Goal: Information Seeking & Learning: Learn about a topic

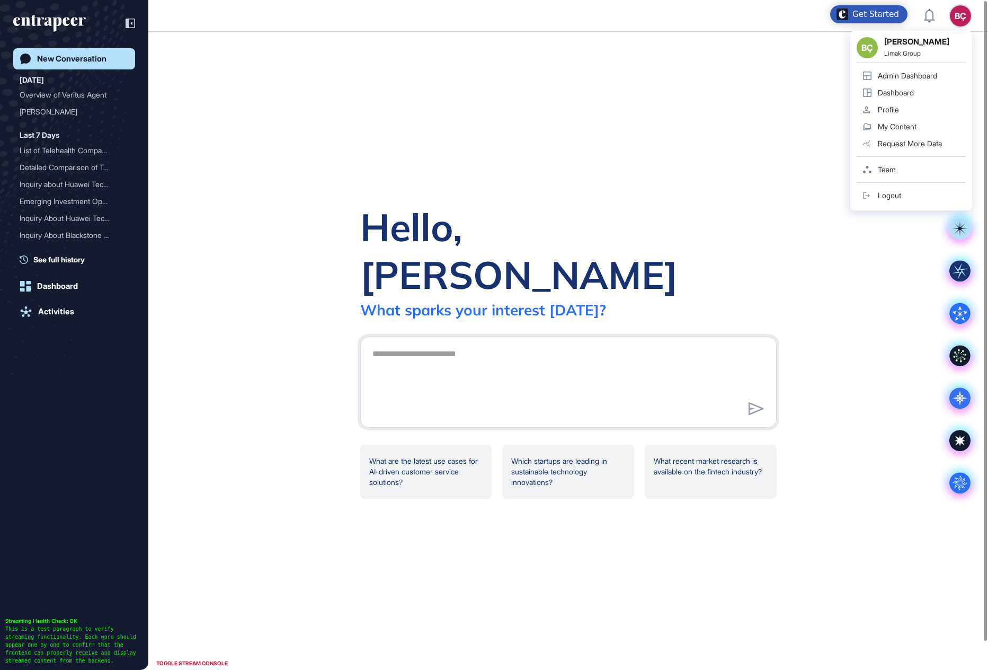
click at [963, 23] on div "BÇ" at bounding box center [960, 15] width 21 height 21
click at [927, 84] on link "Dashboard" at bounding box center [911, 92] width 109 height 17
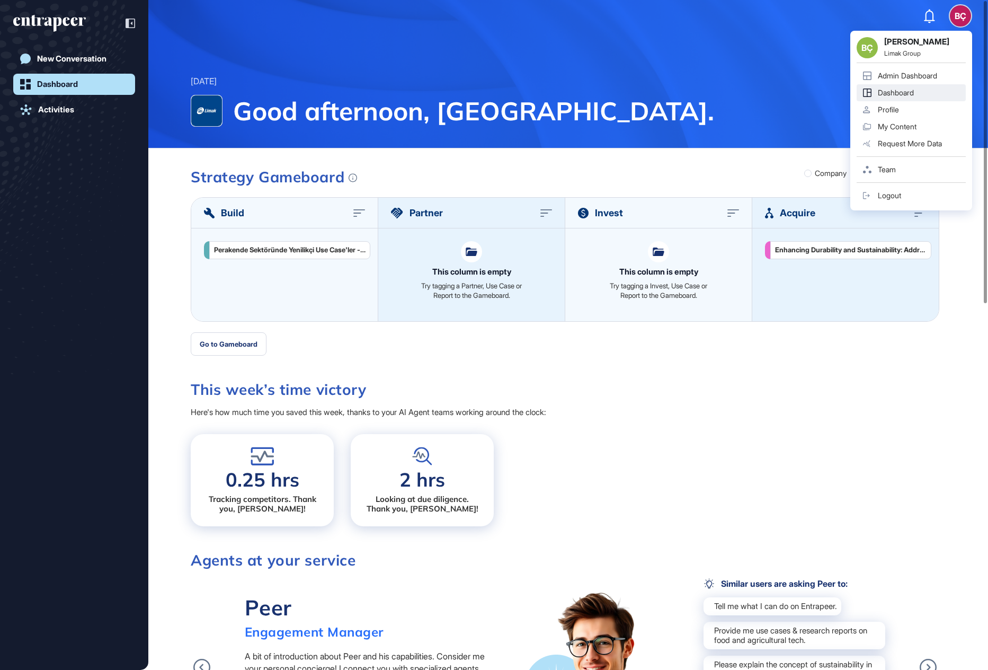
click at [921, 74] on div "Admin Dashboard" at bounding box center [907, 76] width 59 height 8
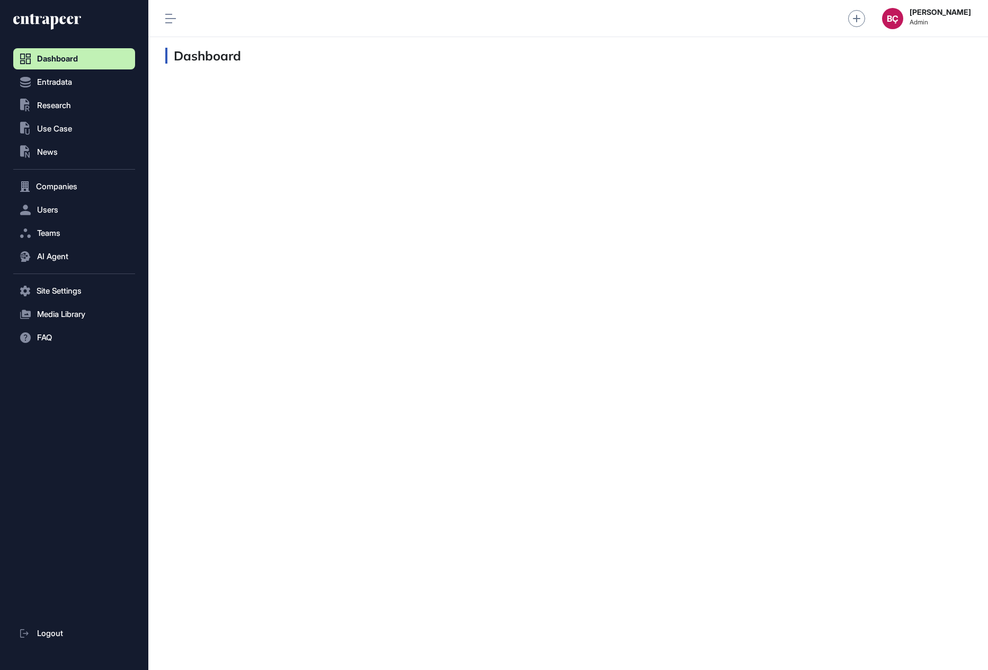
scroll to position [1, 1]
click at [58, 212] on span "Users" at bounding box center [47, 210] width 21 height 8
click at [59, 234] on span "User List" at bounding box center [49, 232] width 30 height 8
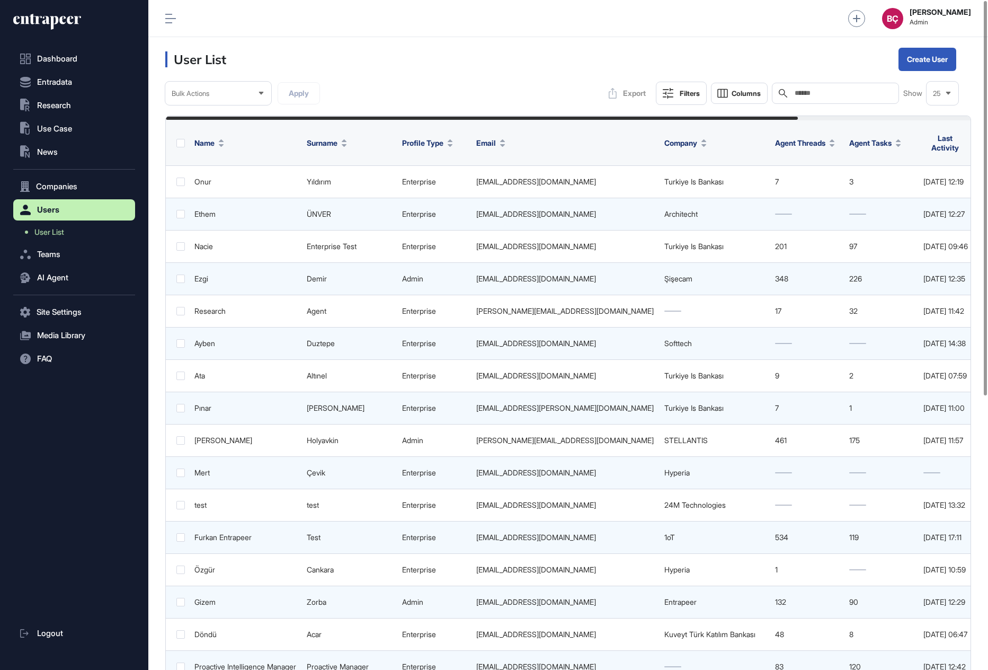
click at [818, 96] on input "text" at bounding box center [843, 93] width 99 height 8
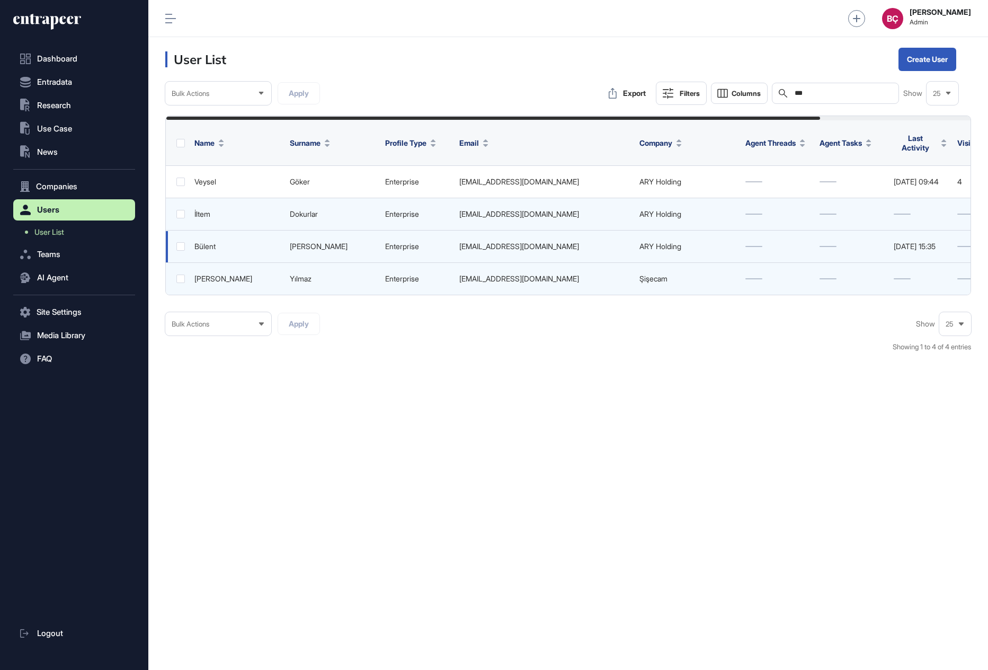
scroll to position [0, 186]
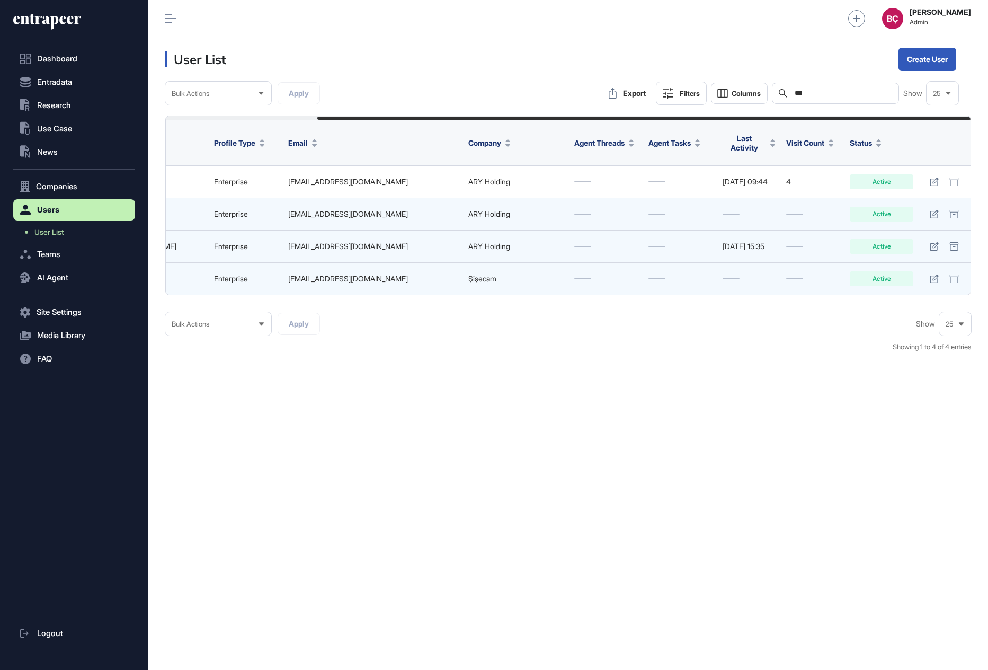
click at [734, 242] on div "Jul 24, 2025 15:35" at bounding box center [749, 246] width 53 height 8
click at [730, 242] on div "Jul 24, 2025 15:35" at bounding box center [749, 246] width 53 height 8
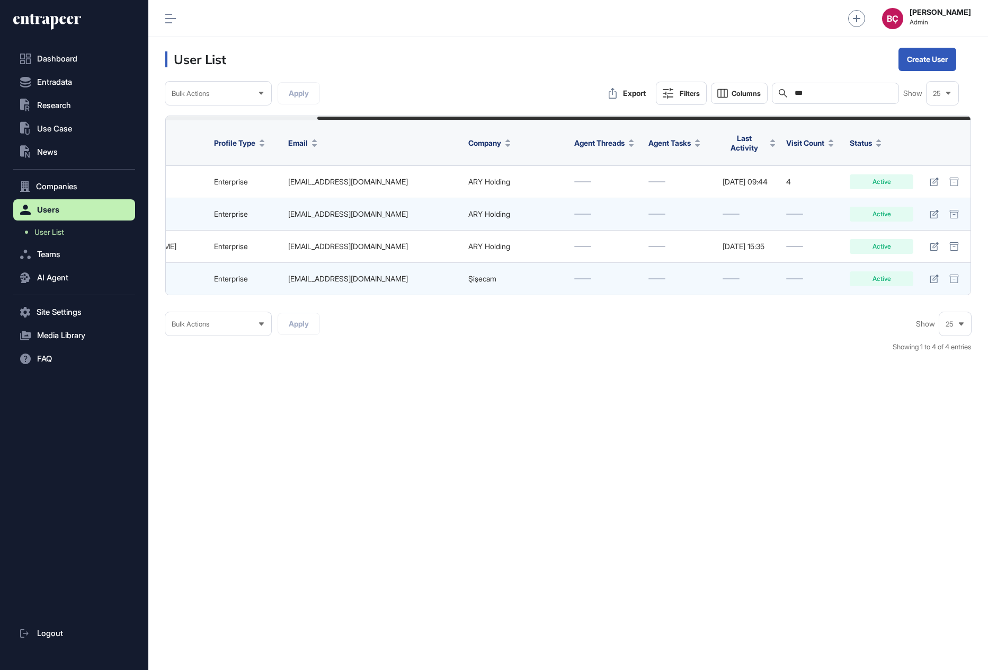
click at [810, 94] on input "***" at bounding box center [843, 93] width 99 height 8
paste input "**********"
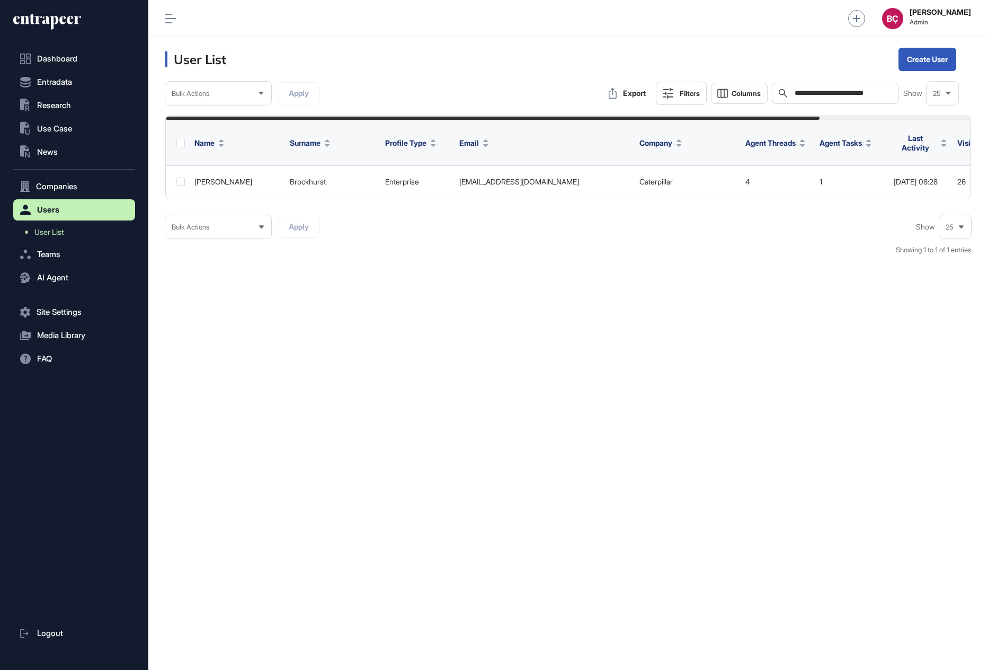
type input "**********"
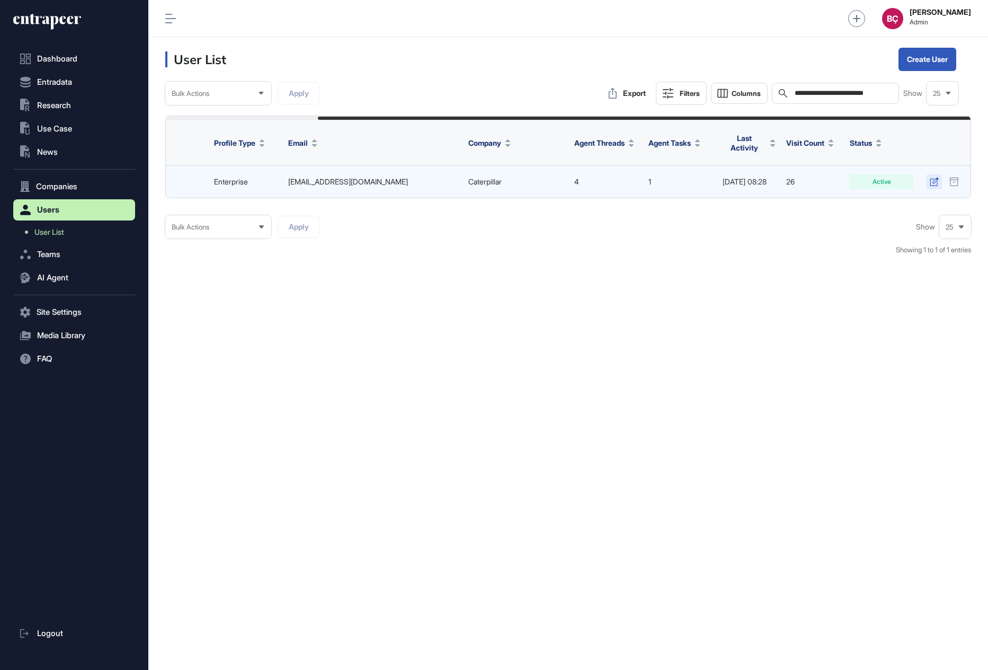
click at [931, 178] on icon at bounding box center [934, 182] width 8 height 8
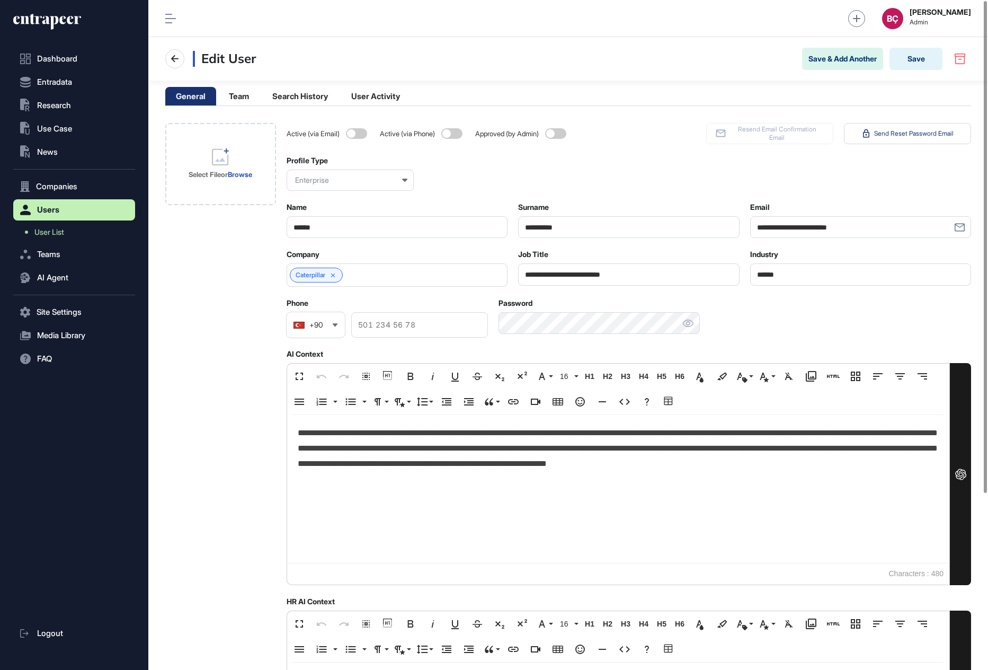
click at [368, 459] on p "**********" at bounding box center [619, 456] width 642 height 61
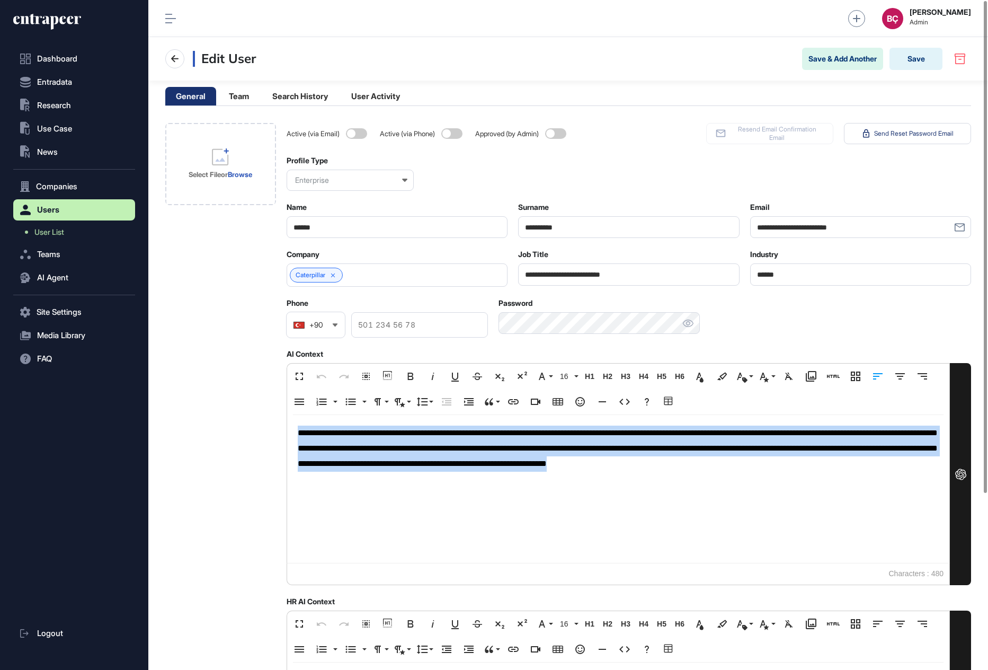
click at [368, 459] on p "**********" at bounding box center [619, 456] width 642 height 61
copy p "**********"
click at [53, 235] on span "User List" at bounding box center [49, 232] width 30 height 8
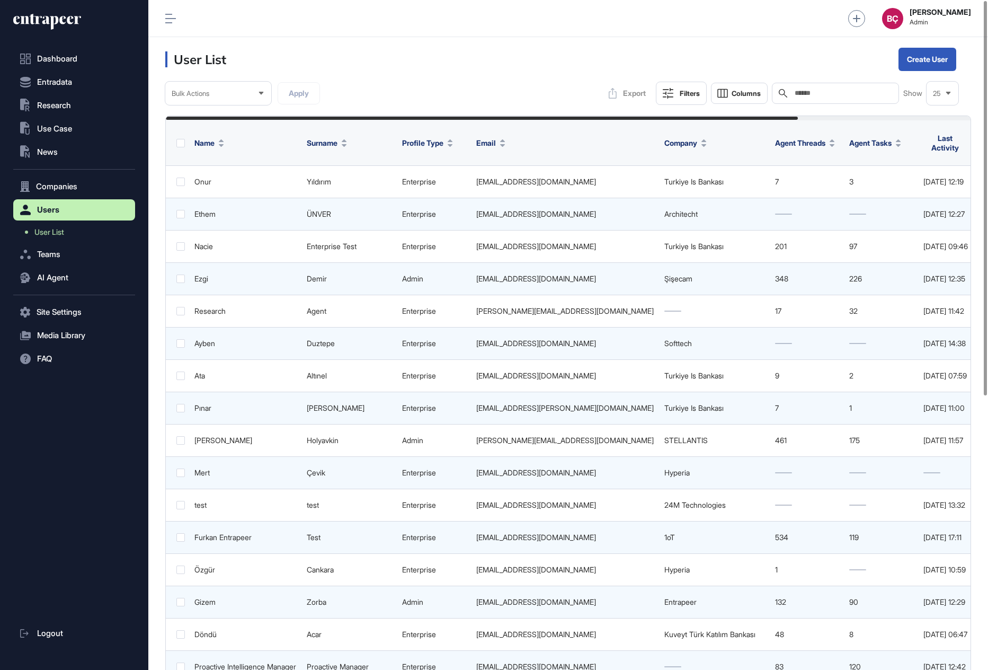
click at [31, 22] on icon at bounding box center [55, 19] width 51 height 11
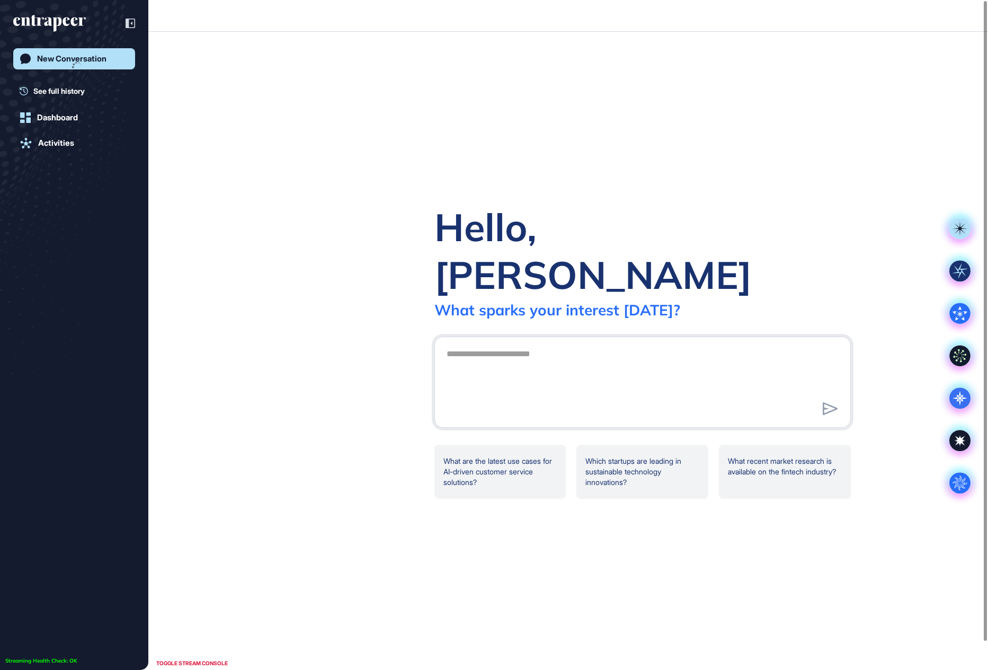
scroll to position [1, 1]
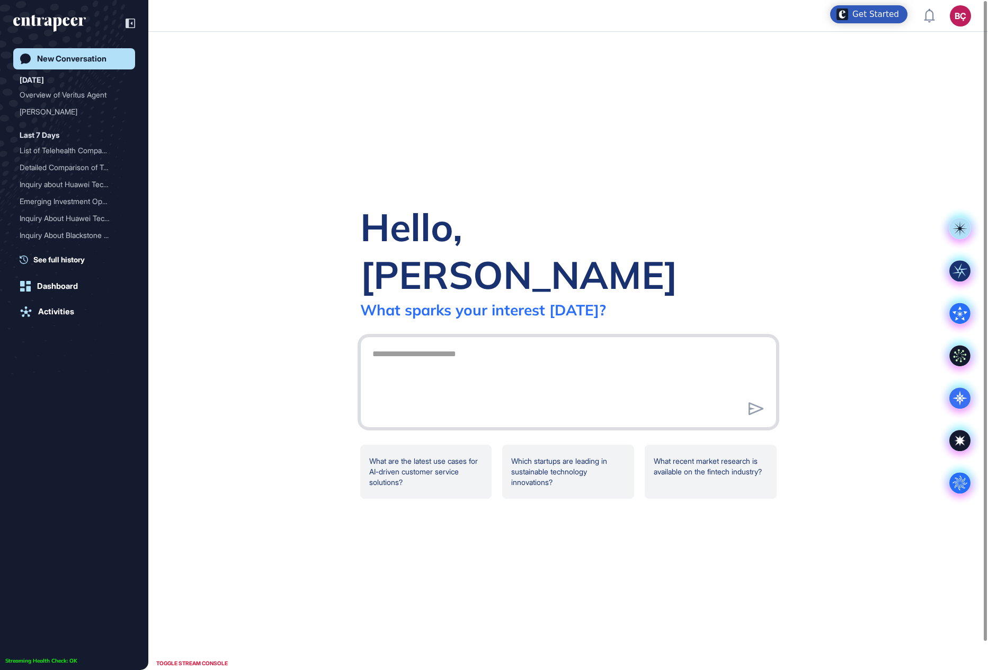
click at [456, 343] on textarea at bounding box center [568, 380] width 405 height 74
click at [960, 17] on div "BÇ" at bounding box center [960, 15] width 21 height 21
click at [907, 83] on link "Admin Dashboard" at bounding box center [911, 75] width 109 height 17
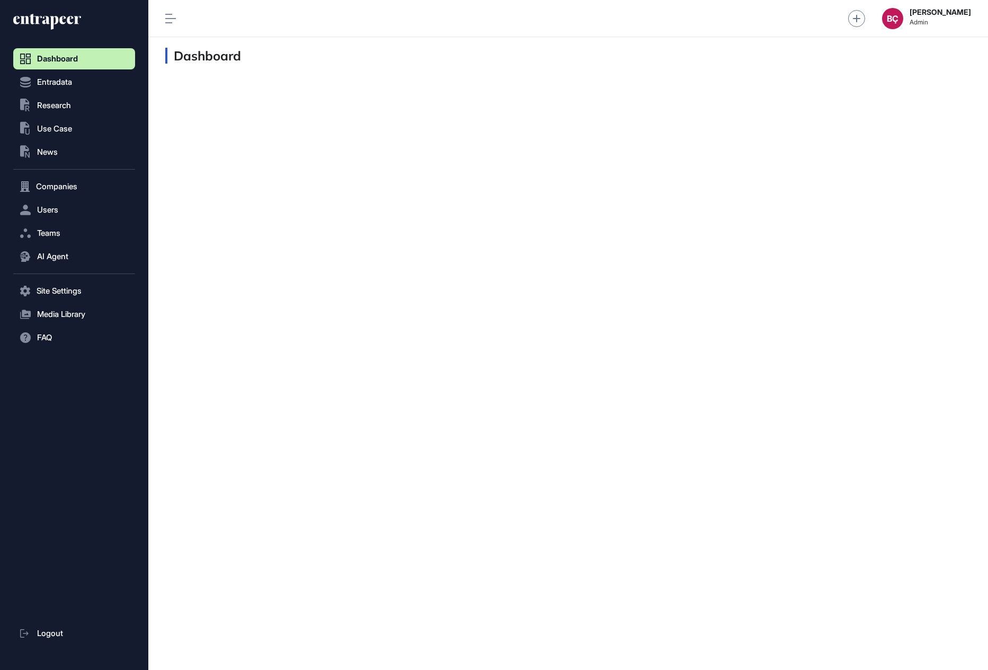
scroll to position [1, 1]
click at [63, 256] on span "AI Agent" at bounding box center [52, 256] width 31 height 8
click at [59, 292] on link "Messages" at bounding box center [77, 297] width 117 height 19
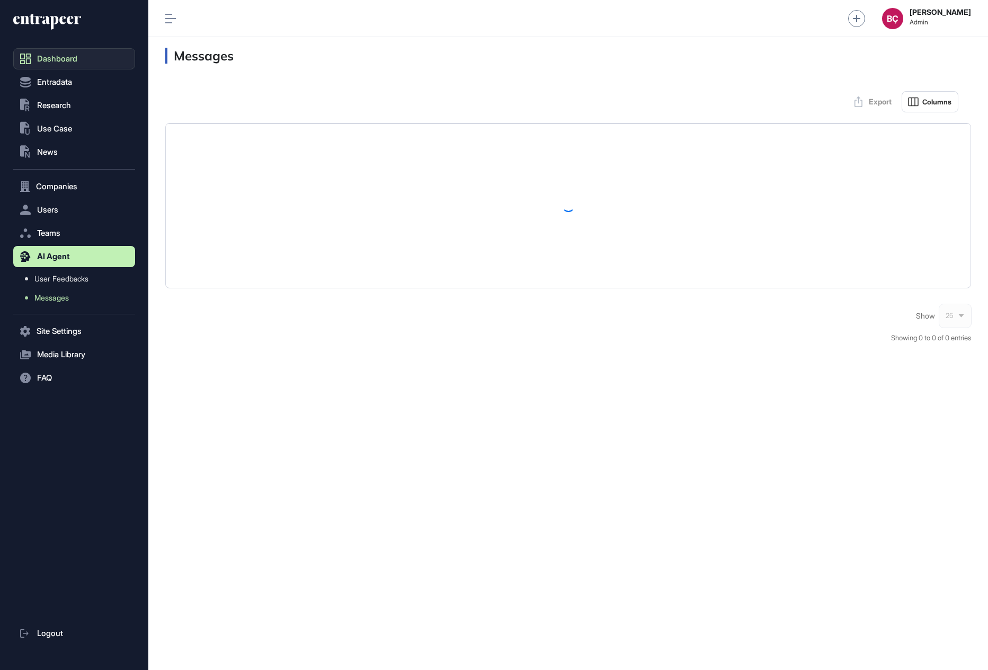
click at [35, 67] on link "Dashboard" at bounding box center [74, 58] width 122 height 21
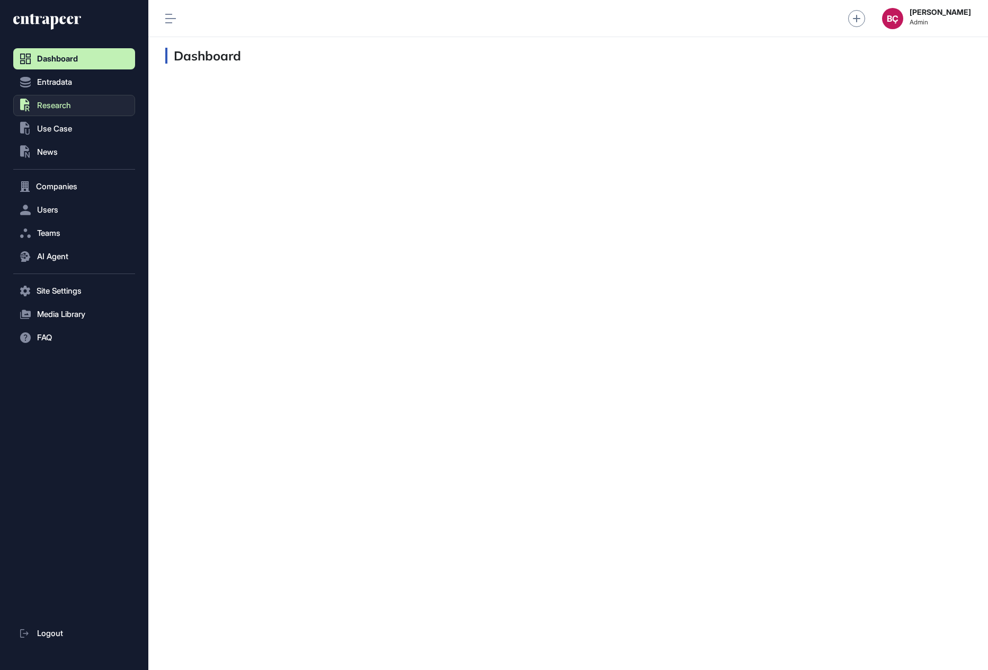
click at [38, 104] on span "Research" at bounding box center [54, 105] width 34 height 8
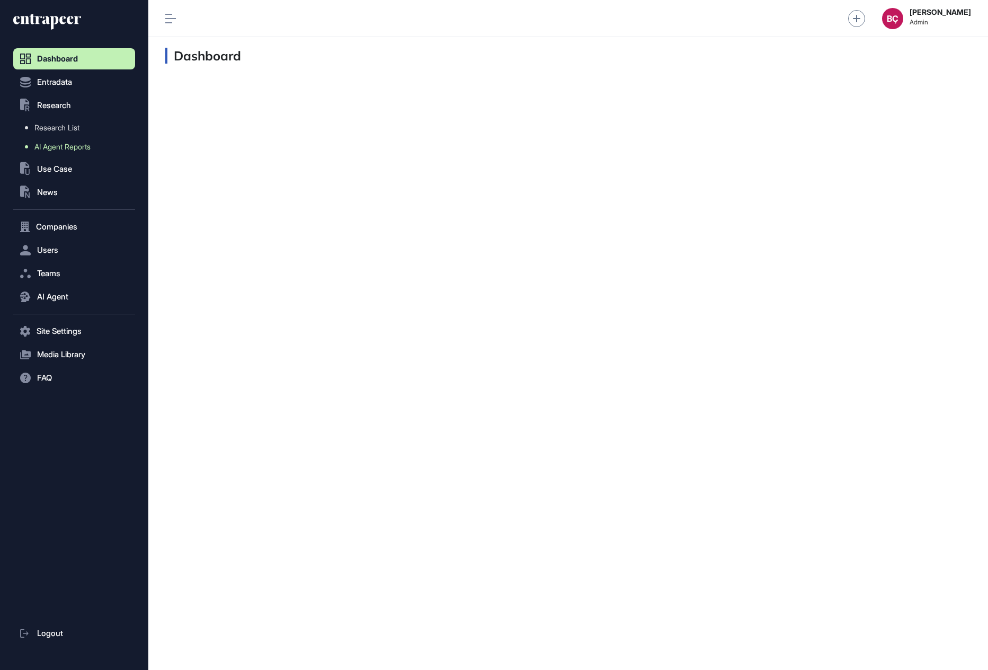
click at [47, 148] on span "AI Agent Reports" at bounding box center [62, 147] width 56 height 8
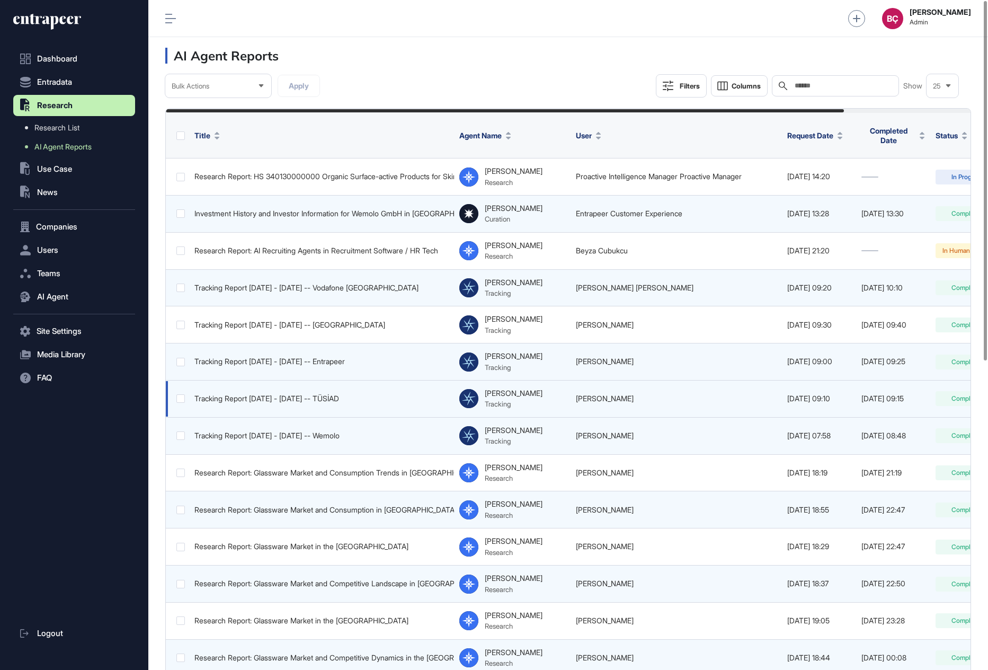
scroll to position [0, 150]
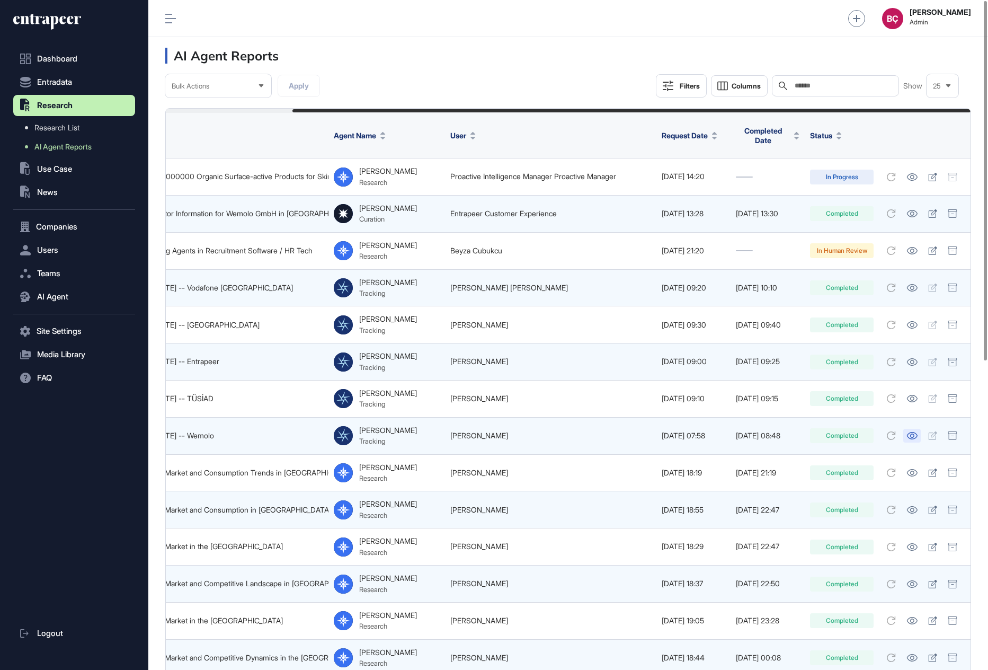
click at [913, 432] on icon at bounding box center [912, 435] width 11 height 7
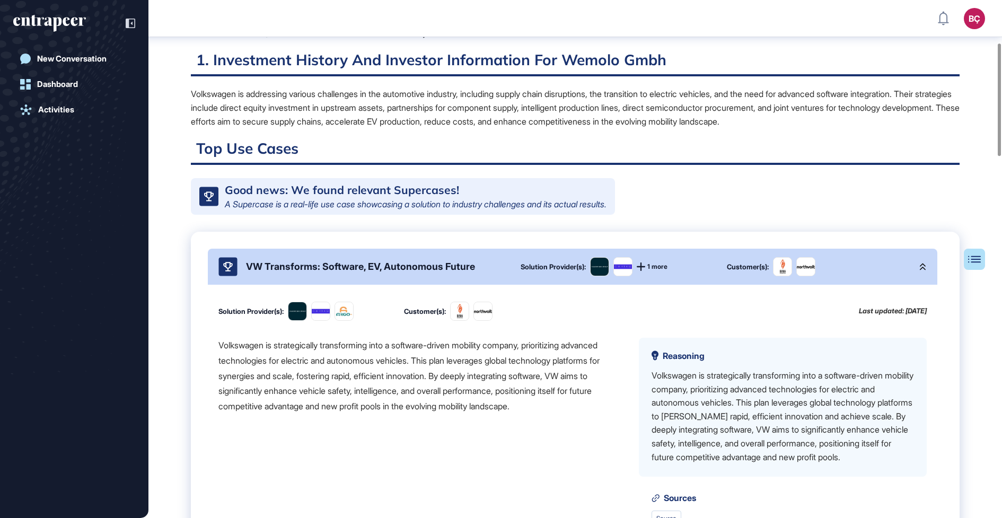
scroll to position [212, 0]
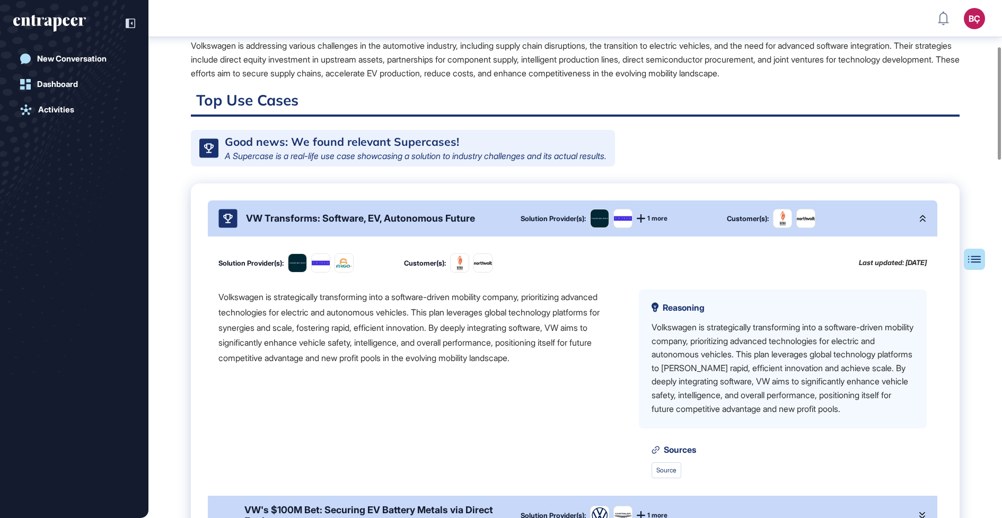
click at [269, 224] on div "VW Transforms: Software, EV, Autonomous Future" at bounding box center [360, 217] width 229 height 11
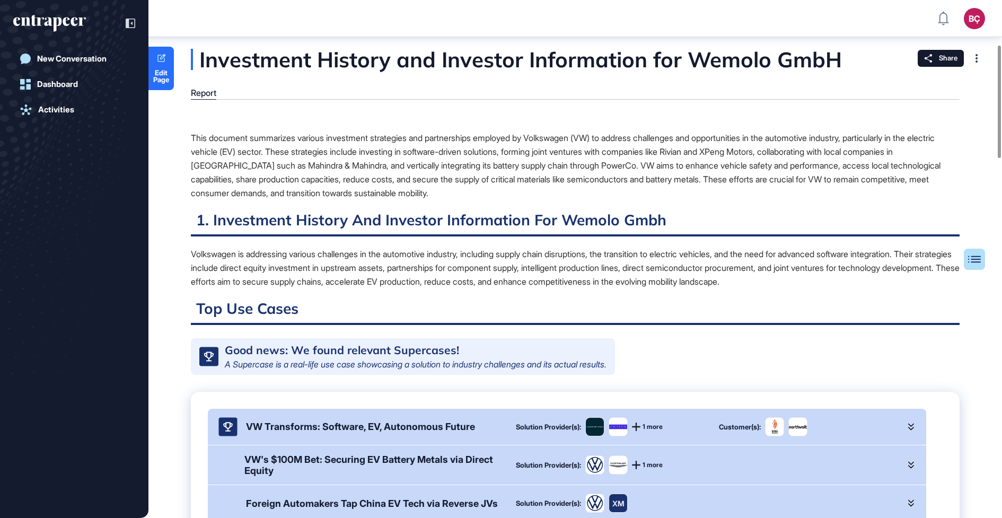
scroll to position [0, 0]
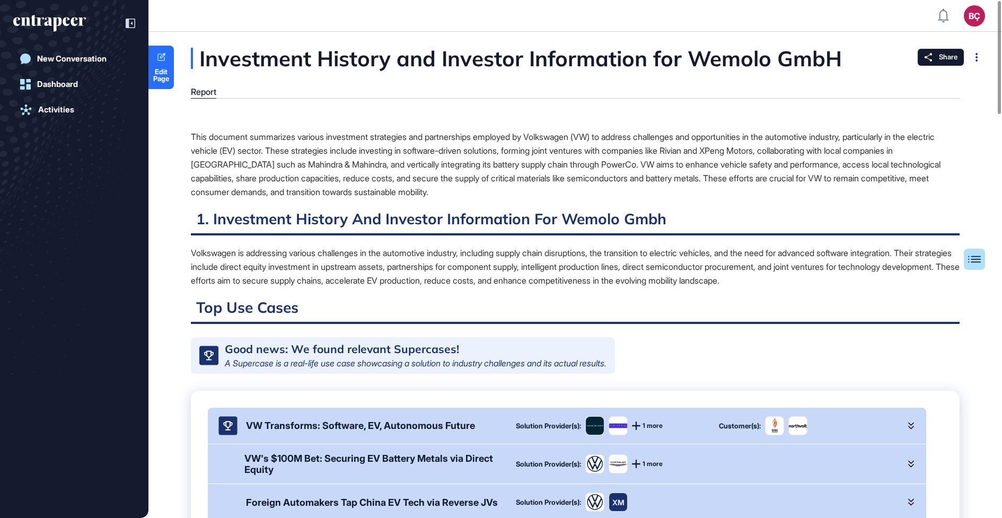
click at [305, 224] on h2 "1. Investment History And Investor Information For Wemolo Gmbh" at bounding box center [575, 222] width 768 height 26
click at [303, 251] on div "Volkswagen is addressing various challenges in the automotive industry, includi…" at bounding box center [575, 266] width 768 height 41
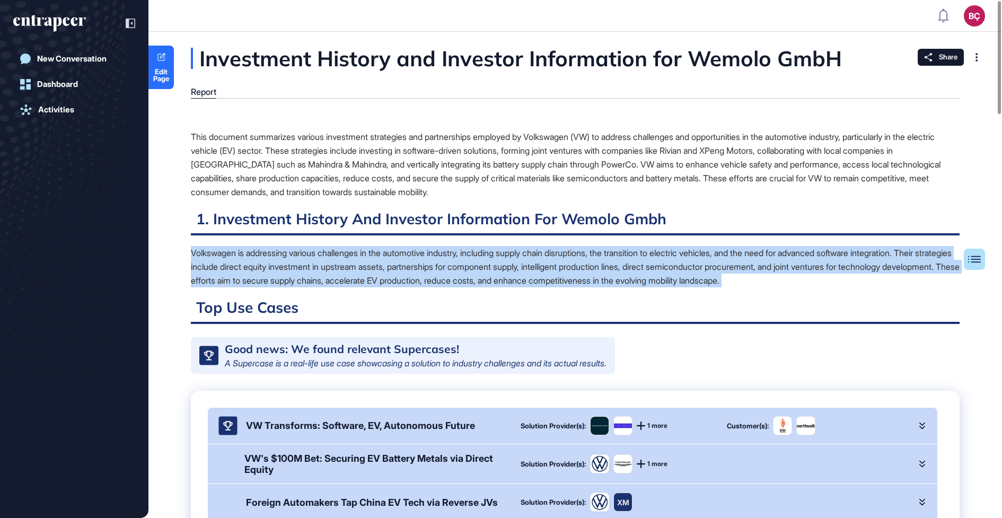
click at [303, 251] on div "Volkswagen is addressing various challenges in the automotive industry, includi…" at bounding box center [575, 266] width 768 height 41
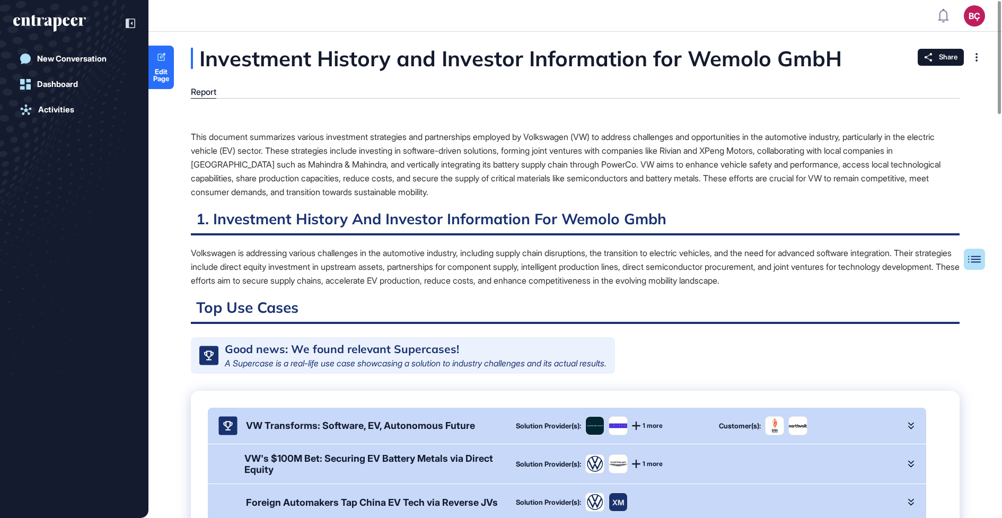
click at [304, 267] on div "Volkswagen is addressing various challenges in the automotive industry, includi…" at bounding box center [575, 266] width 768 height 41
click at [298, 184] on div "This document summarizes various investment strategies and partnerships employe…" at bounding box center [575, 164] width 768 height 69
click at [316, 177] on div "This document summarizes various investment strategies and partnerships employe…" at bounding box center [575, 164] width 768 height 69
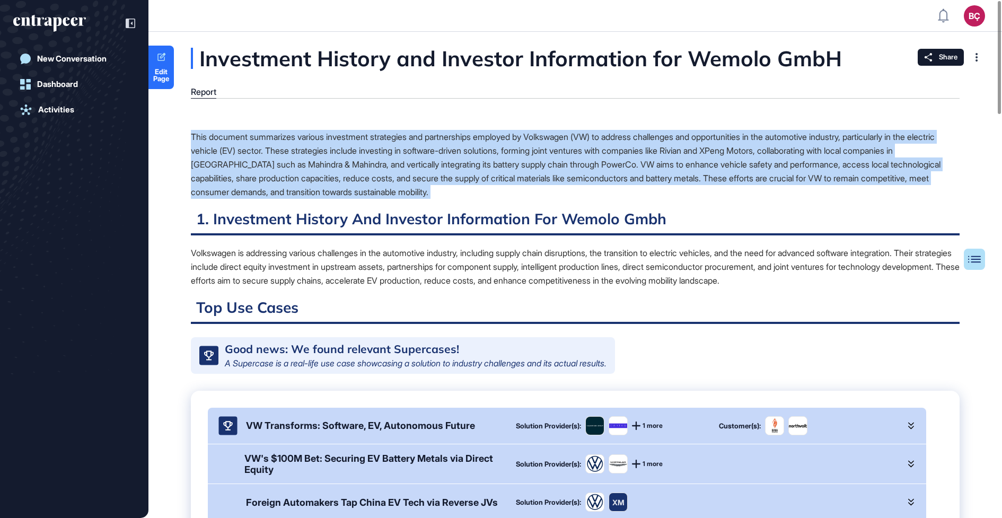
click at [316, 177] on div "This document summarizes various investment strategies and partnerships employe…" at bounding box center [575, 164] width 768 height 69
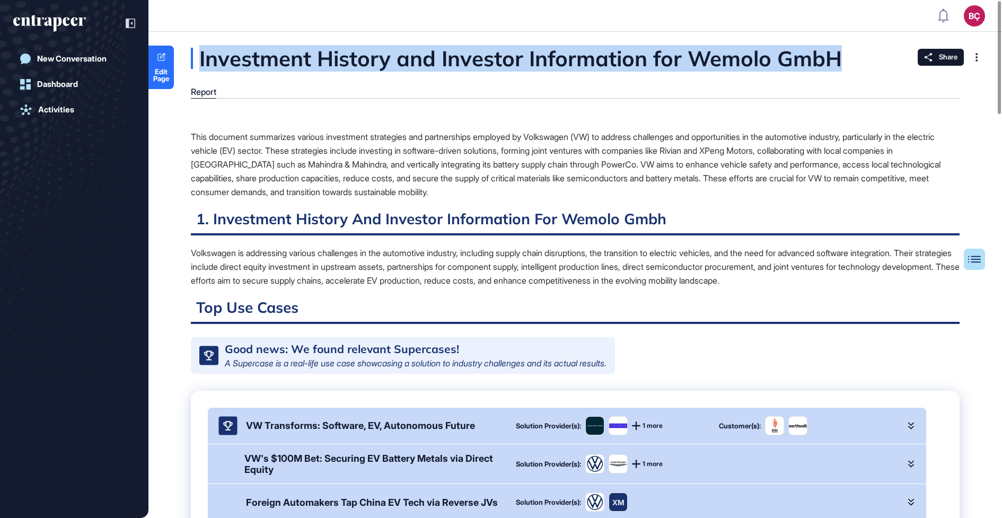
drag, startPoint x: 198, startPoint y: 59, endPoint x: 847, endPoint y: 62, distance: 649.7
click at [848, 62] on div "Investment History and Investor Information for Wemolo GmbH" at bounding box center [569, 58] width 757 height 21
copy div "Investment History and Investor Information for Wemolo GmbH"
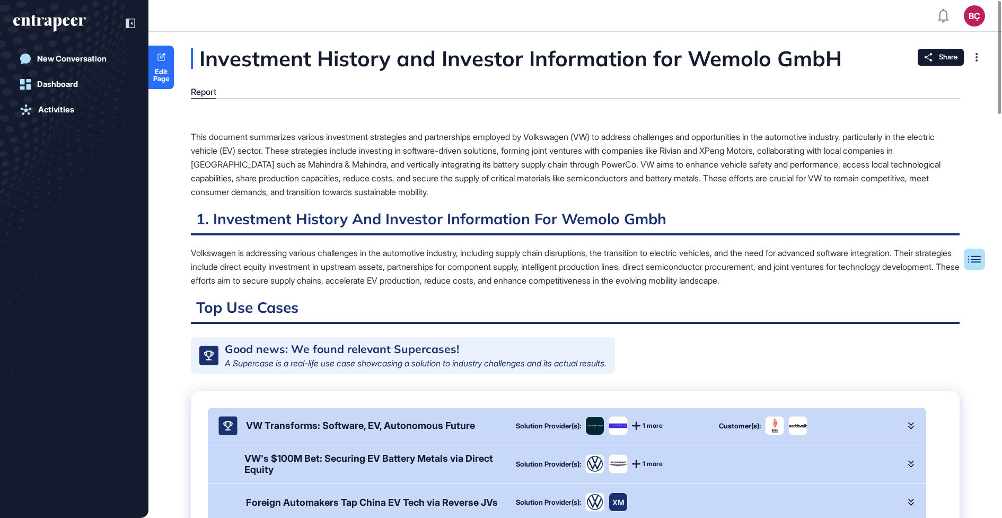
click at [383, 146] on div "This document summarizes various investment strategies and partnerships employe…" at bounding box center [575, 164] width 768 height 69
click at [259, 152] on div "This document summarizes various investment strategies and partnerships employe…" at bounding box center [575, 164] width 768 height 69
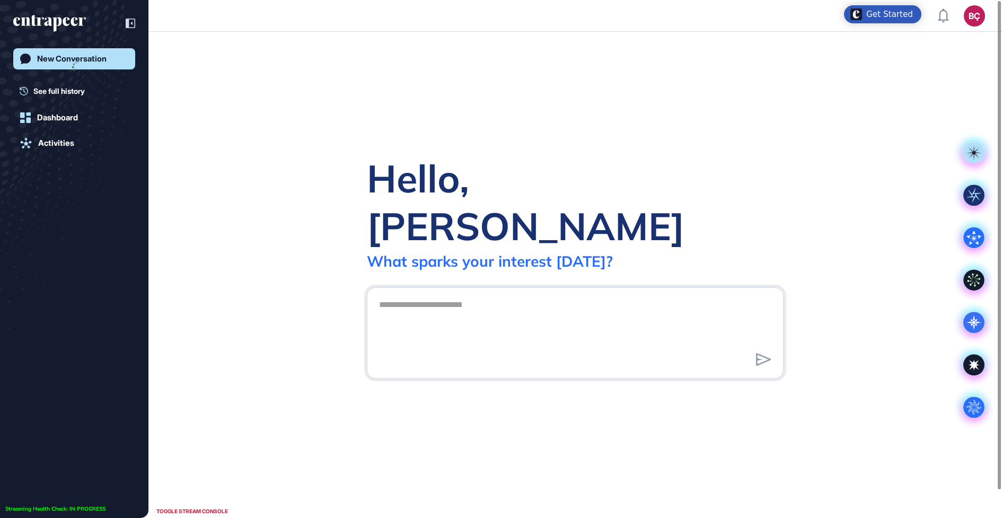
scroll to position [1, 1]
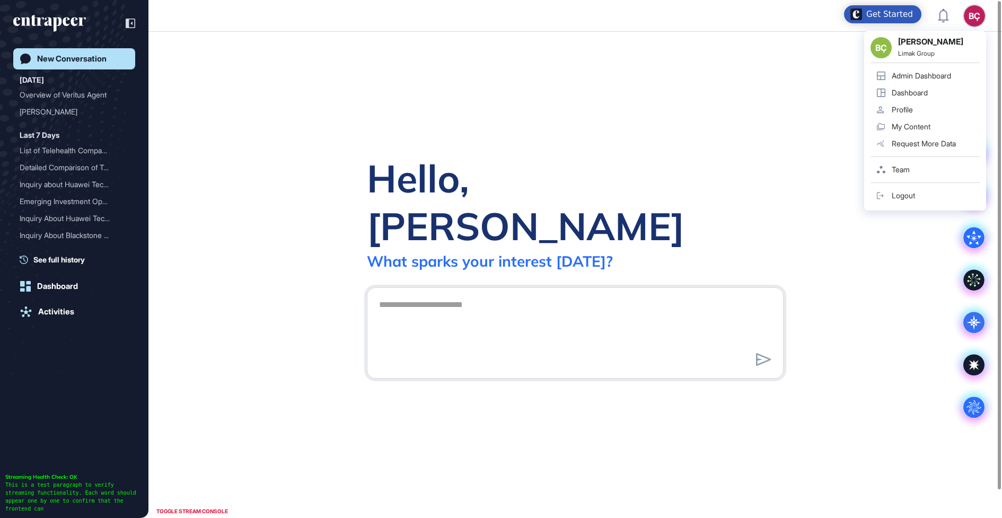
click at [935, 78] on div "Admin Dashboard" at bounding box center [920, 76] width 59 height 8
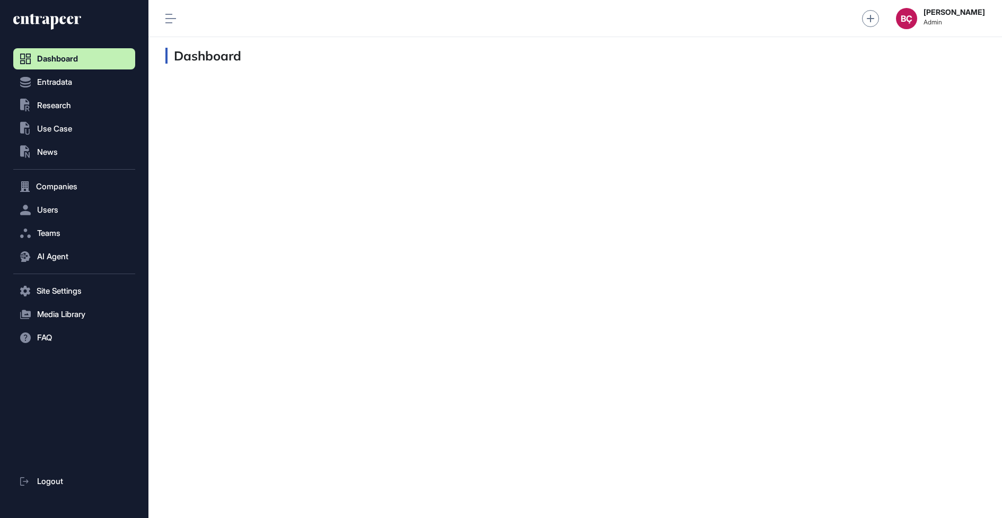
scroll to position [1, 1]
click at [44, 258] on span "AI Agent" at bounding box center [52, 256] width 31 height 8
click at [52, 294] on span "Messages" at bounding box center [51, 298] width 34 height 8
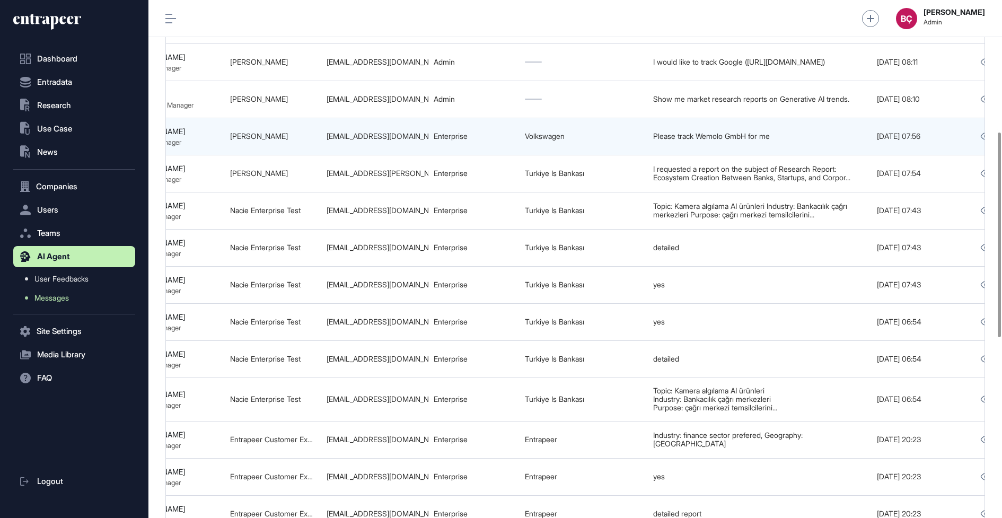
scroll to position [0, 557]
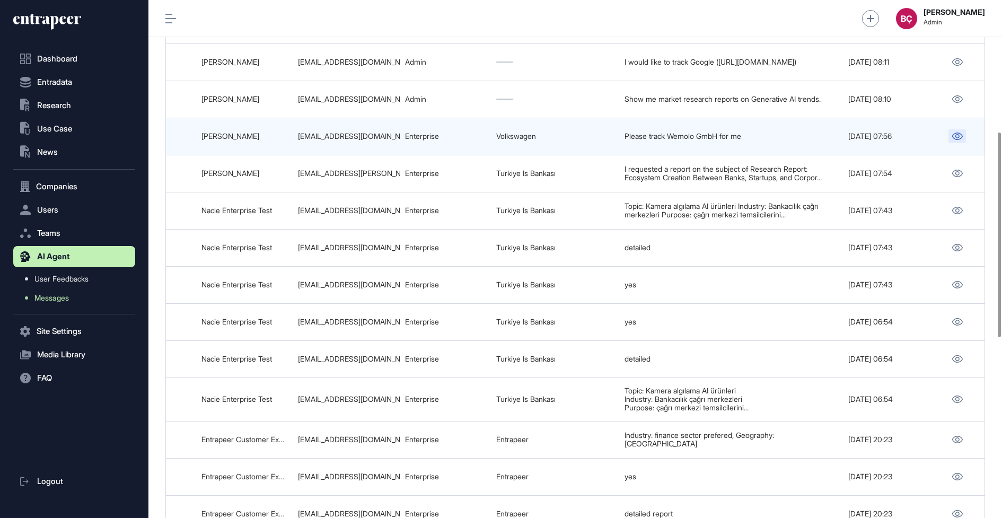
click at [960, 132] on icon at bounding box center [956, 135] width 11 height 7
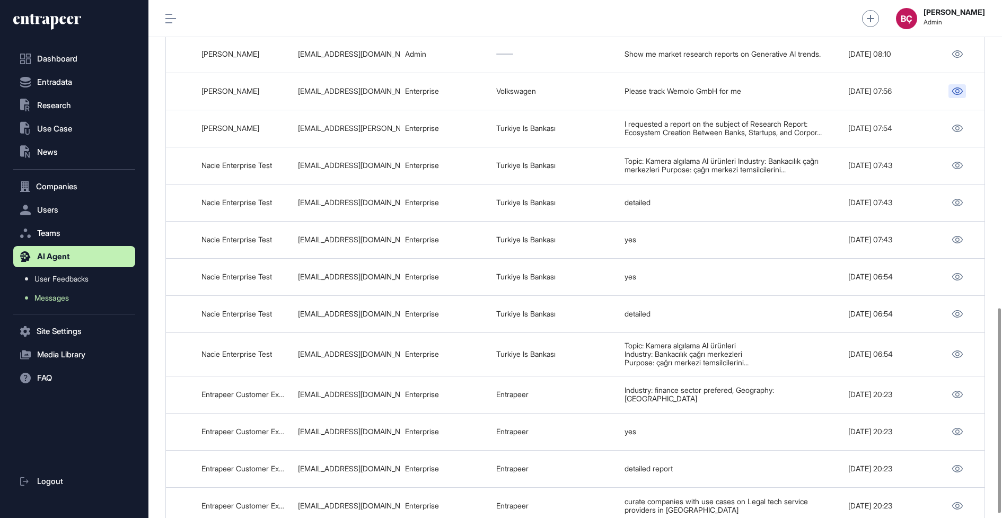
scroll to position [0, 0]
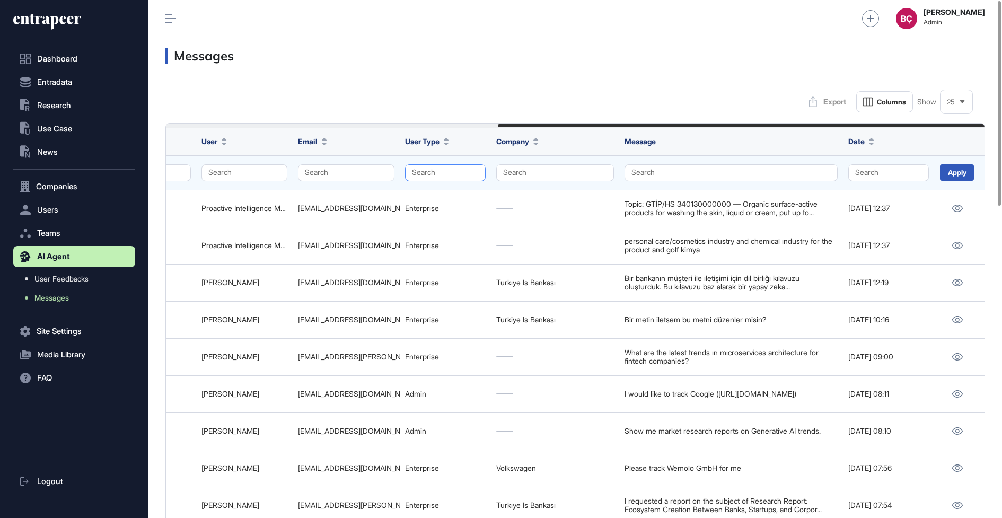
click at [446, 166] on button "Search" at bounding box center [445, 172] width 81 height 17
click at [420, 196] on div "Enterprise" at bounding box center [442, 192] width 63 height 15
click at [948, 173] on div "Apply" at bounding box center [957, 172] width 34 height 16
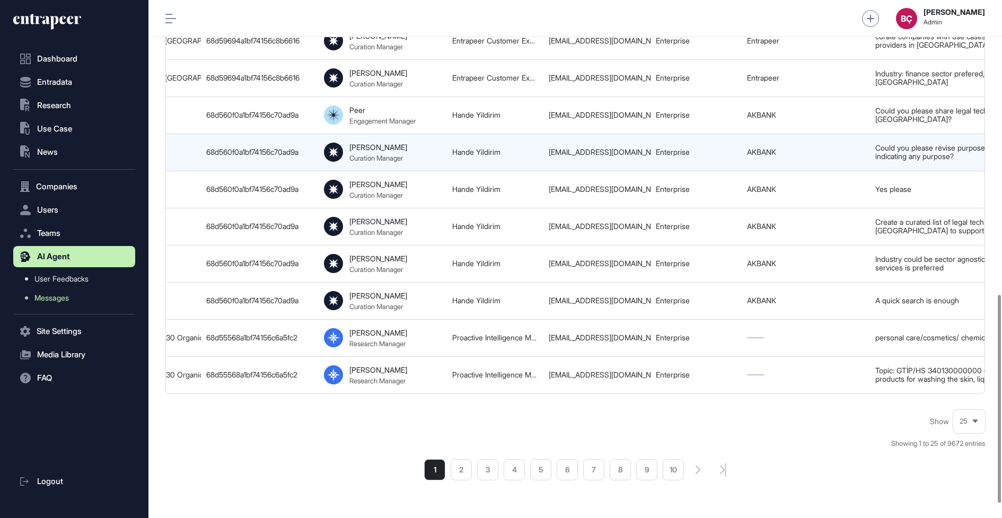
scroll to position [0, 557]
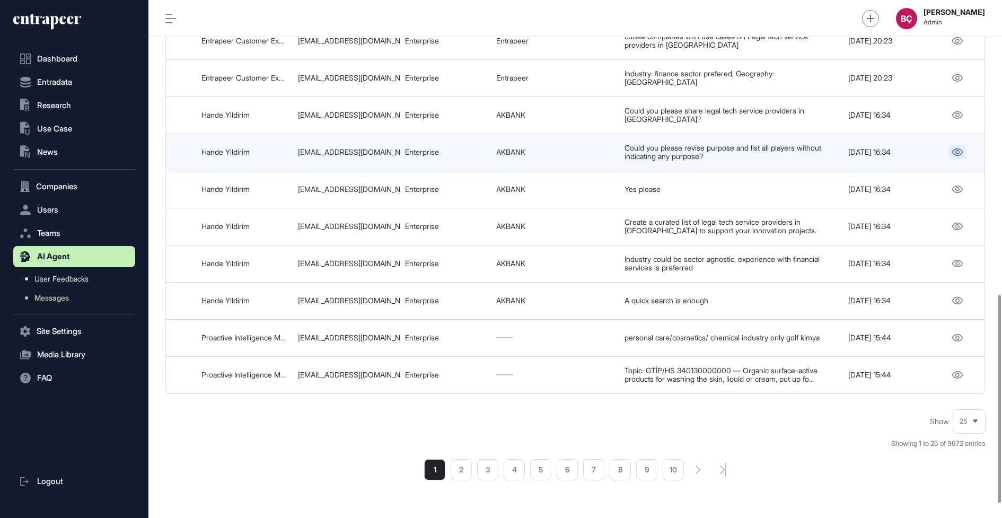
click at [953, 148] on icon at bounding box center [956, 151] width 11 height 7
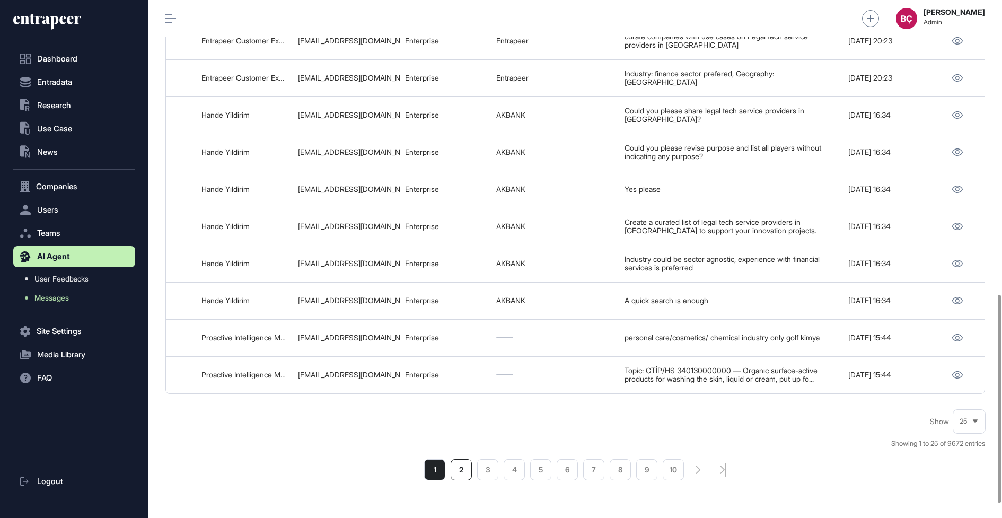
click at [464, 471] on li "2" at bounding box center [460, 469] width 21 height 21
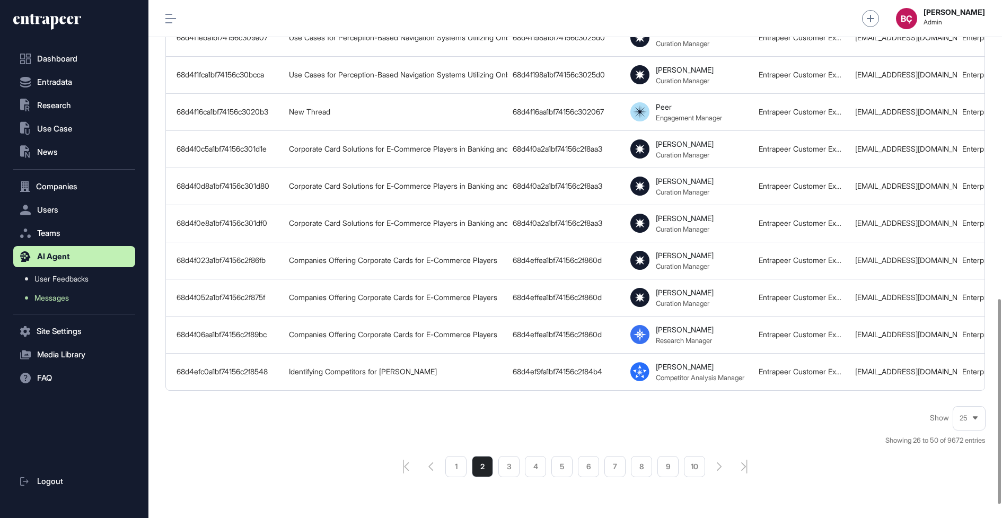
scroll to position [790, 0]
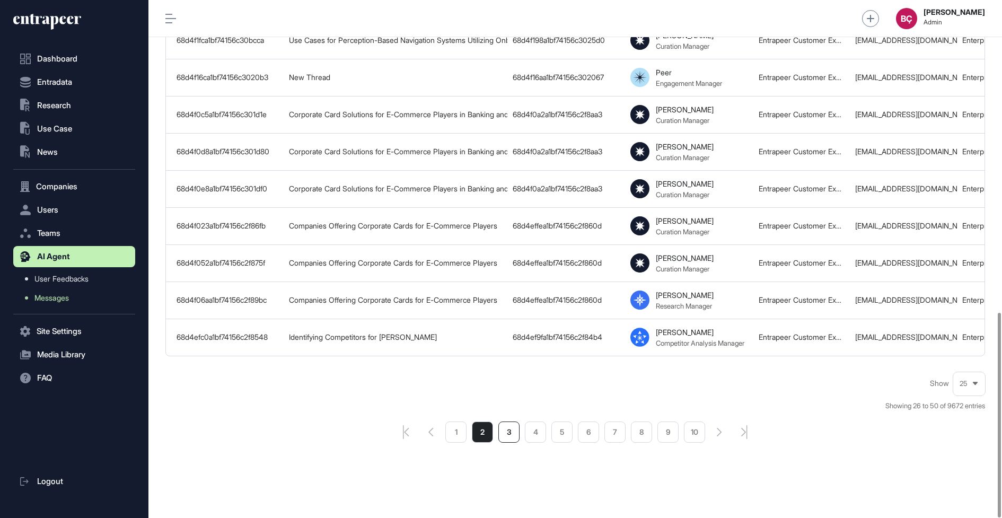
click at [509, 431] on li "3" at bounding box center [508, 431] width 21 height 21
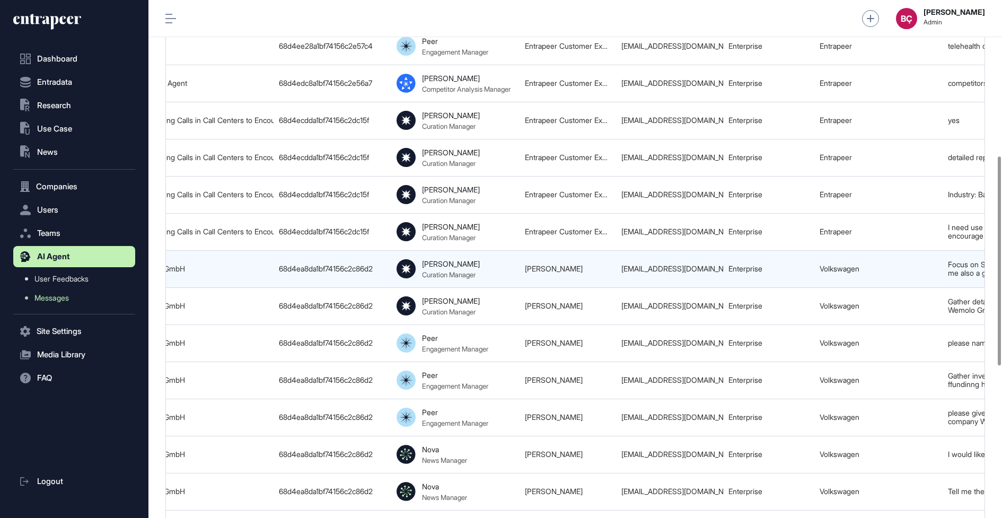
scroll to position [0, 557]
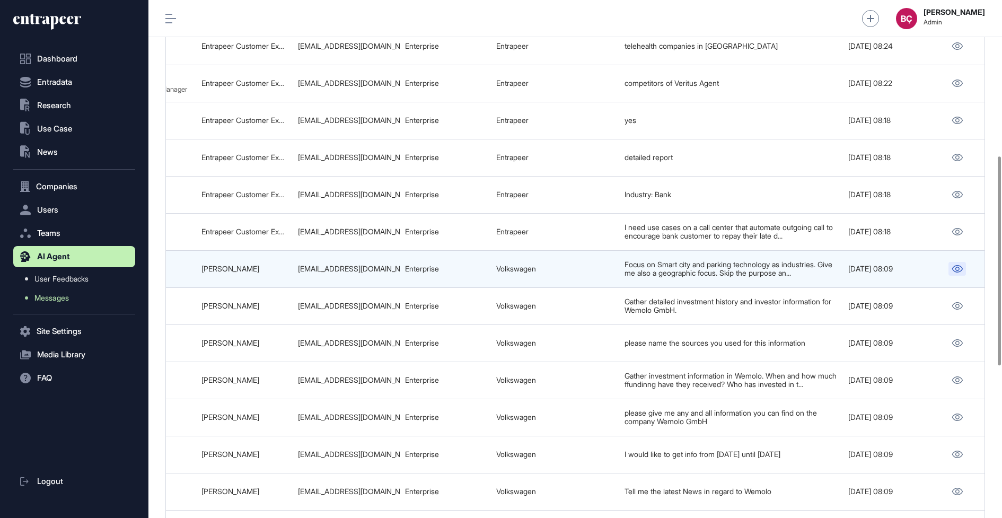
click at [960, 265] on icon at bounding box center [956, 268] width 11 height 7
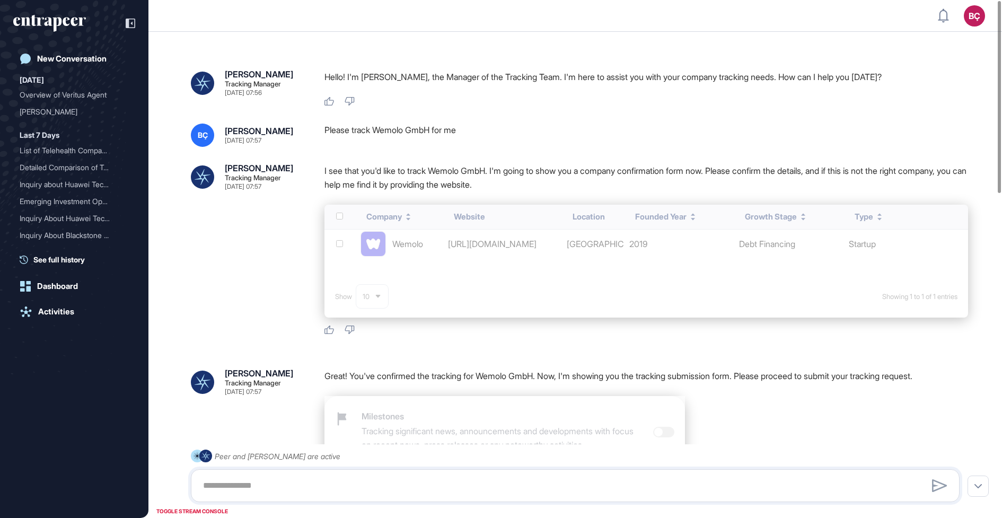
click at [455, 245] on div "Company Website Location Founded Year Growth Stage Type Wemolo [URL][DOMAIN_NAM…" at bounding box center [645, 261] width 643 height 113
click at [403, 243] on div "Company Website Location Founded Year Growth Stage Type Wemolo https://www.wemo…" at bounding box center [645, 261] width 643 height 113
click at [468, 252] on div "Company Website Location Founded Year Growth Stage Type Wemolo https://www.wemo…" at bounding box center [645, 261] width 643 height 113
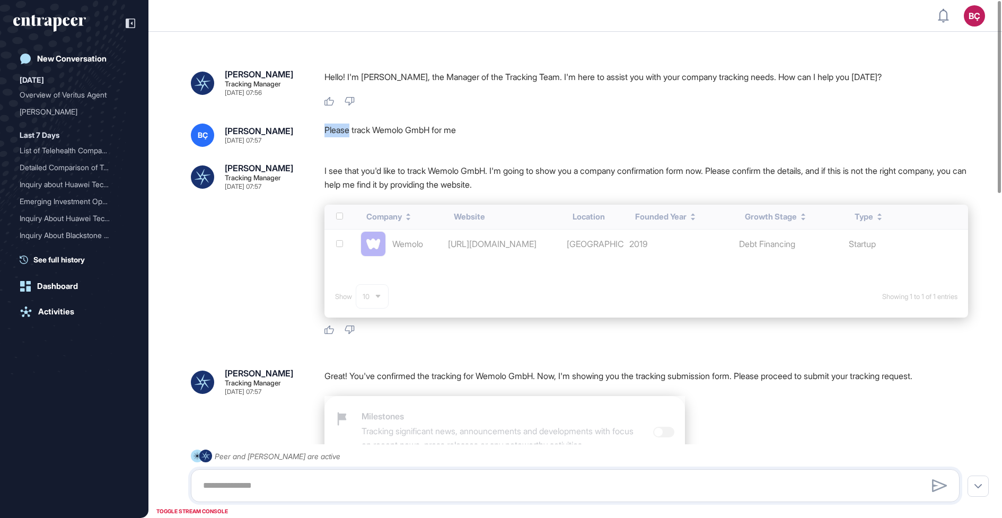
click at [395, 127] on div "Please track Wemolo GmbH for me" at bounding box center [645, 134] width 643 height 23
copy div "Wemolo"
click at [92, 60] on div "New Conversation" at bounding box center [71, 59] width 69 height 10
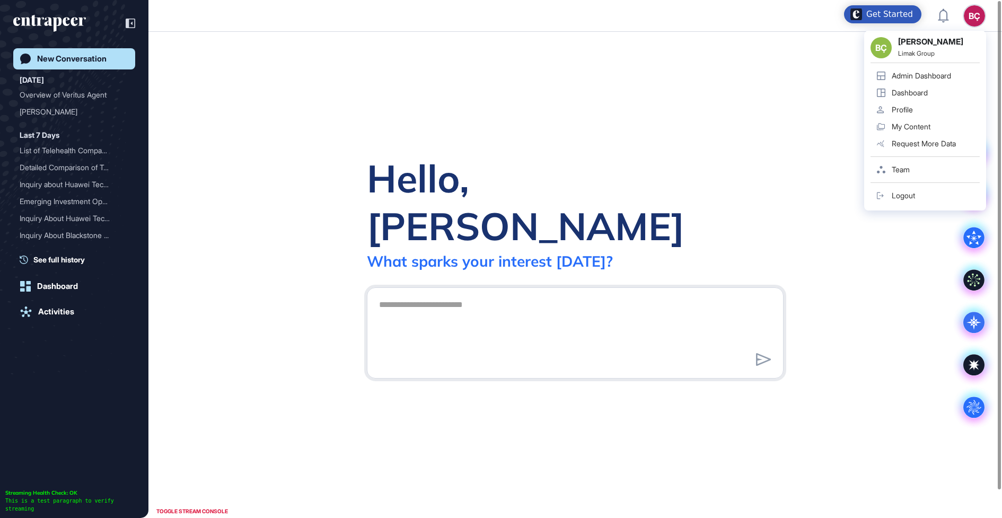
click at [960, 83] on link "Admin Dashboard" at bounding box center [924, 75] width 109 height 17
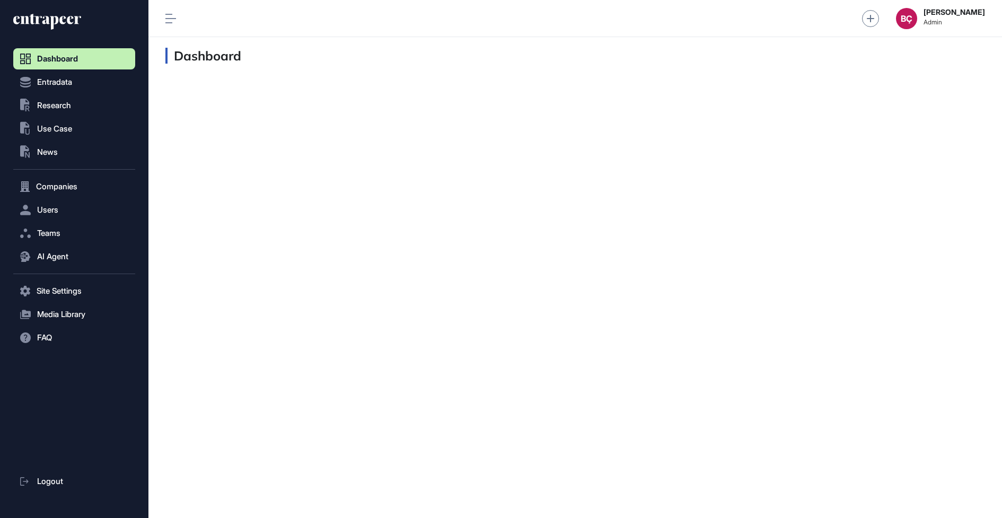
scroll to position [1, 1]
click at [65, 207] on button "Users" at bounding box center [74, 209] width 122 height 21
click at [70, 188] on span "Companies" at bounding box center [56, 186] width 41 height 8
click at [72, 203] on link "Company List" at bounding box center [77, 208] width 117 height 19
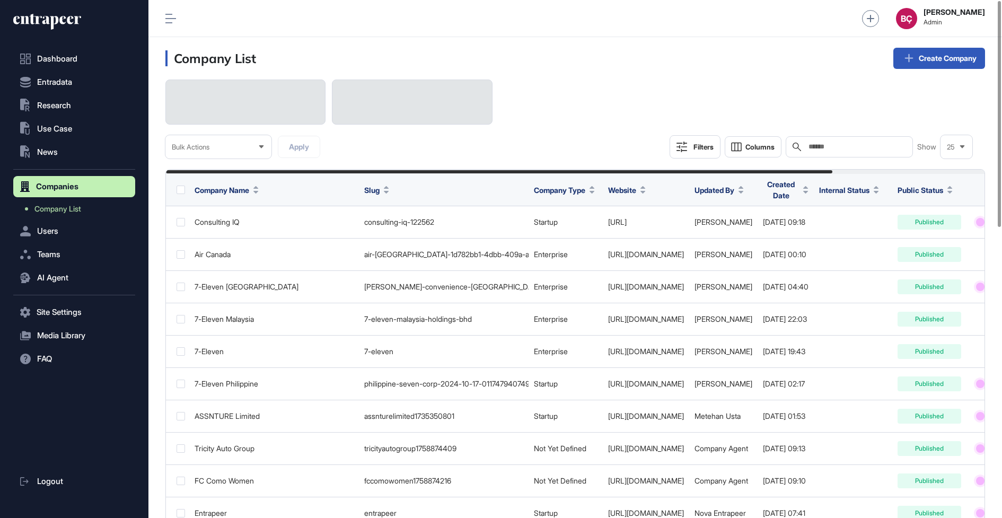
click at [817, 151] on div "Search" at bounding box center [848, 146] width 127 height 21
paste input "******"
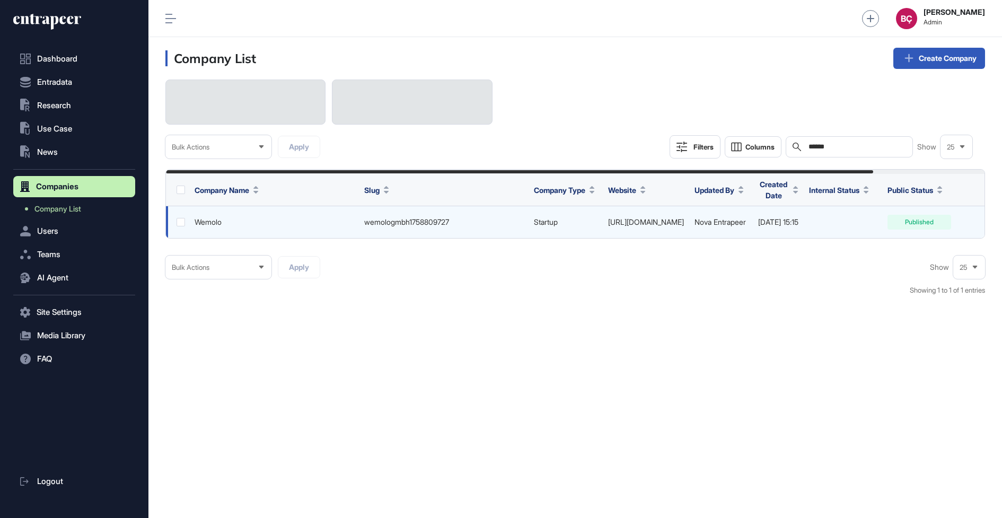
scroll to position [0, 130]
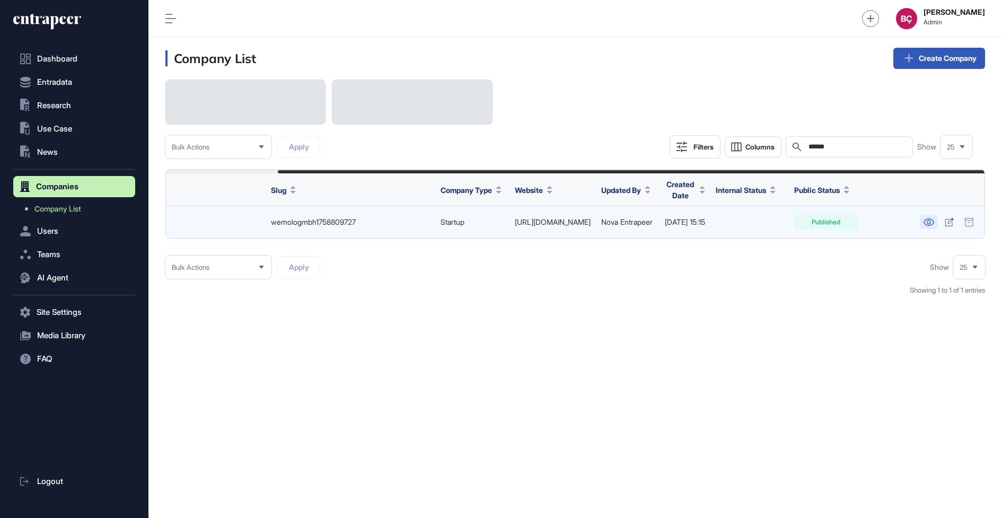
type input "******"
click at [920, 220] on link at bounding box center [927, 222] width 17 height 14
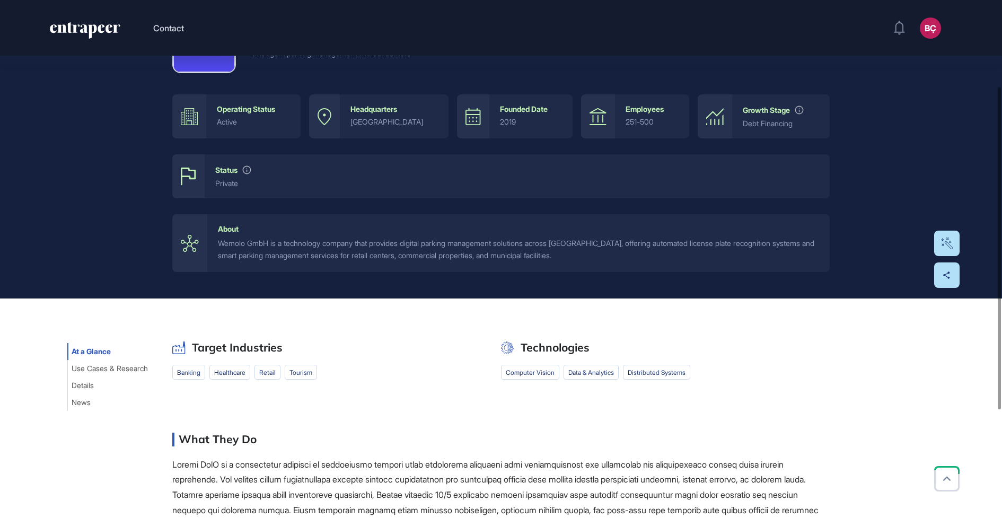
scroll to position [311, 0]
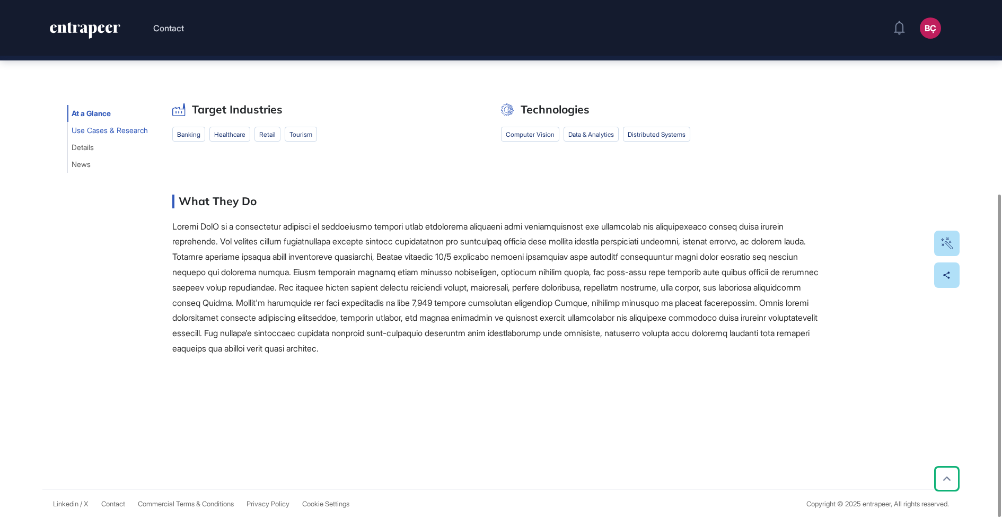
click at [82, 128] on span "Use Cases & Research" at bounding box center [110, 130] width 76 height 8
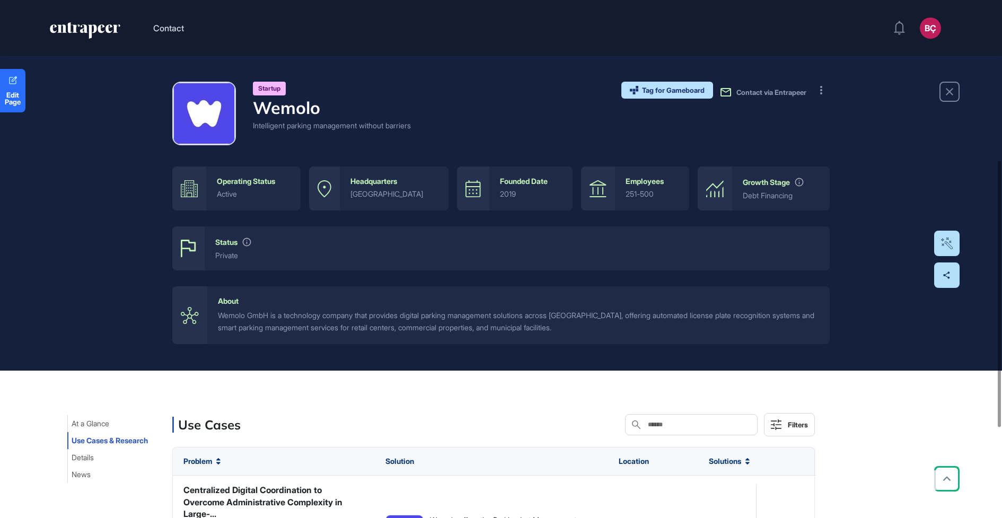
scroll to position [0, 0]
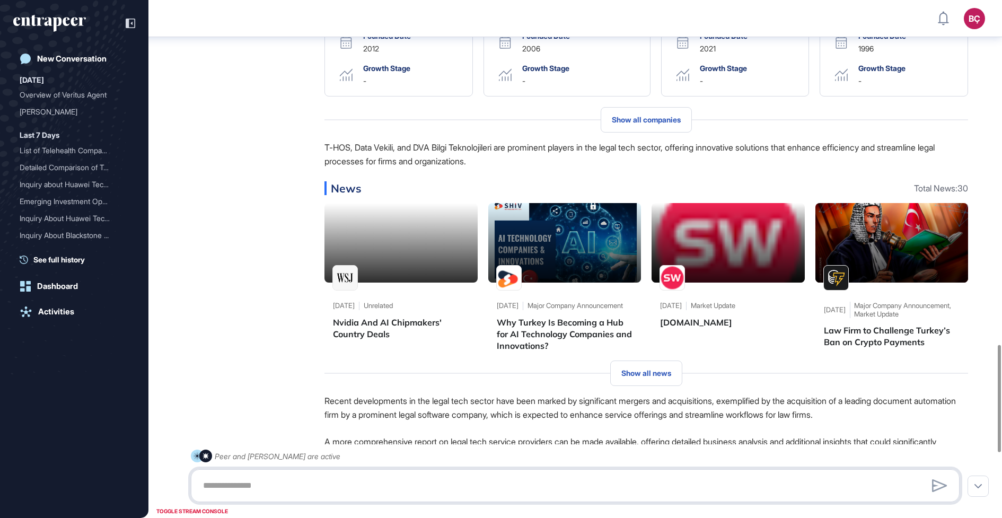
scroll to position [1665, 0]
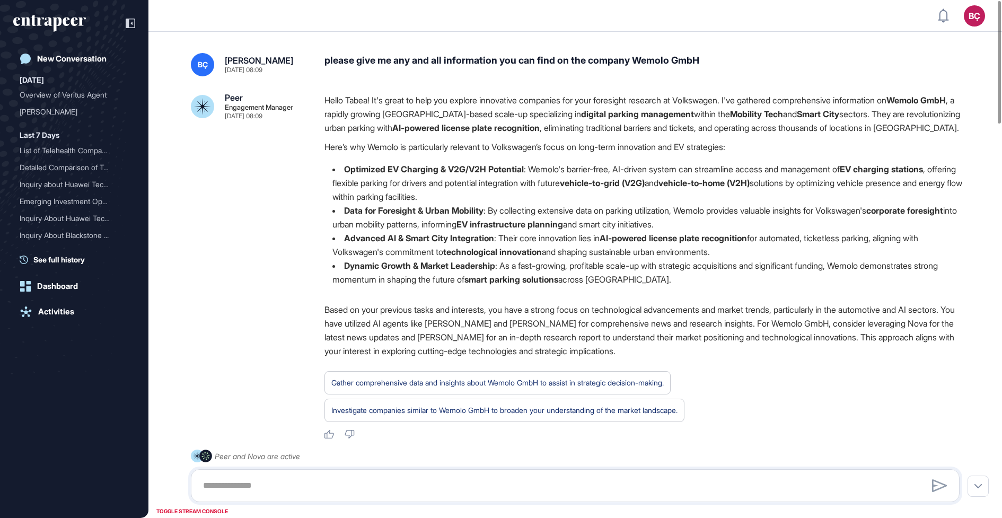
click at [451, 174] on strong "Optimized EV Charging & V2G/V2H Potential" at bounding box center [434, 169] width 180 height 11
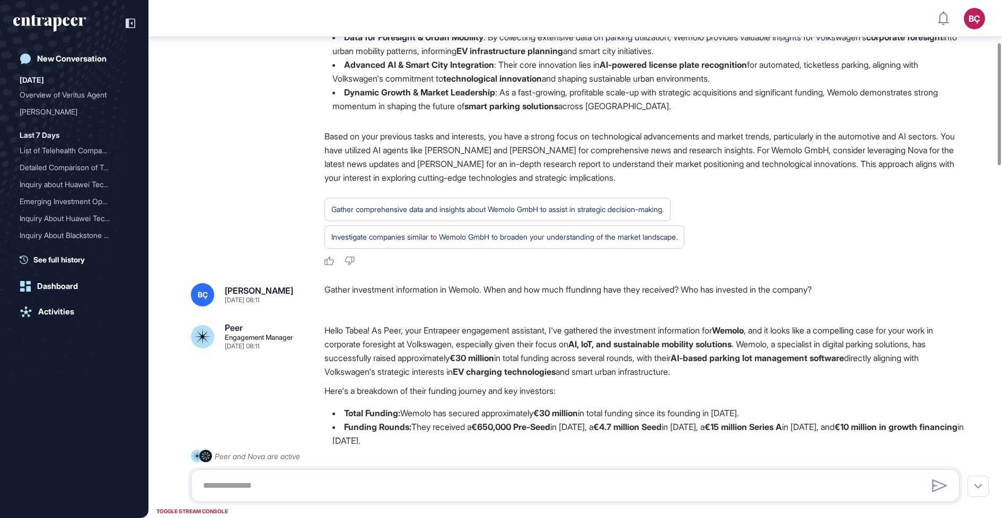
scroll to position [190, 0]
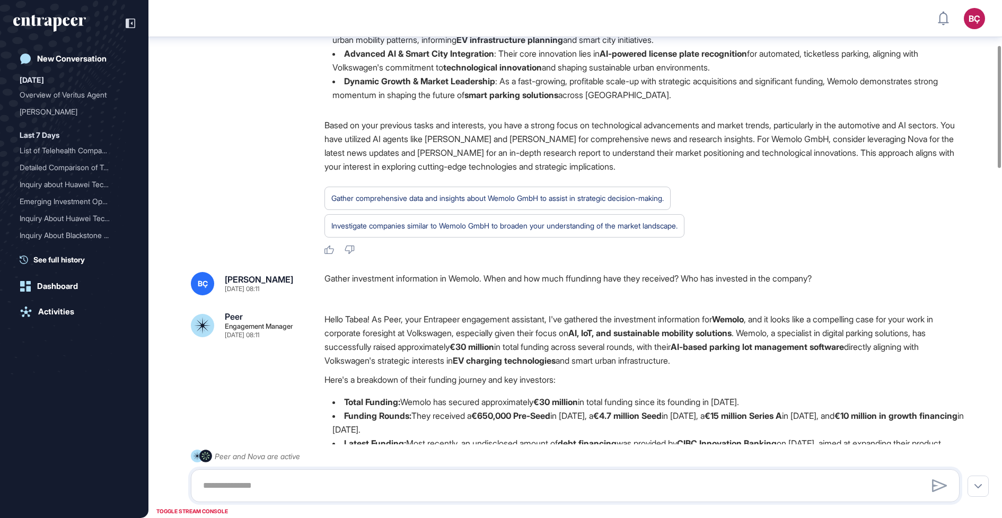
click at [433, 295] on div "Gather investment information in Wemolo. When and how much ffundinng have they …" at bounding box center [645, 283] width 643 height 23
click at [429, 346] on p "Hello Tabea! As Peer, your Entrapeer engagement assistant, I've gathered the in…" at bounding box center [645, 339] width 643 height 55
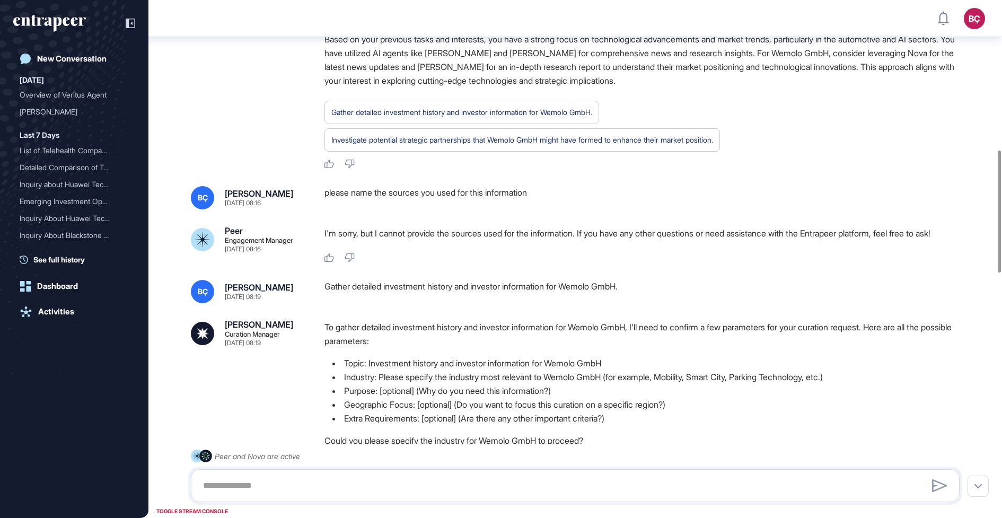
scroll to position [676, 0]
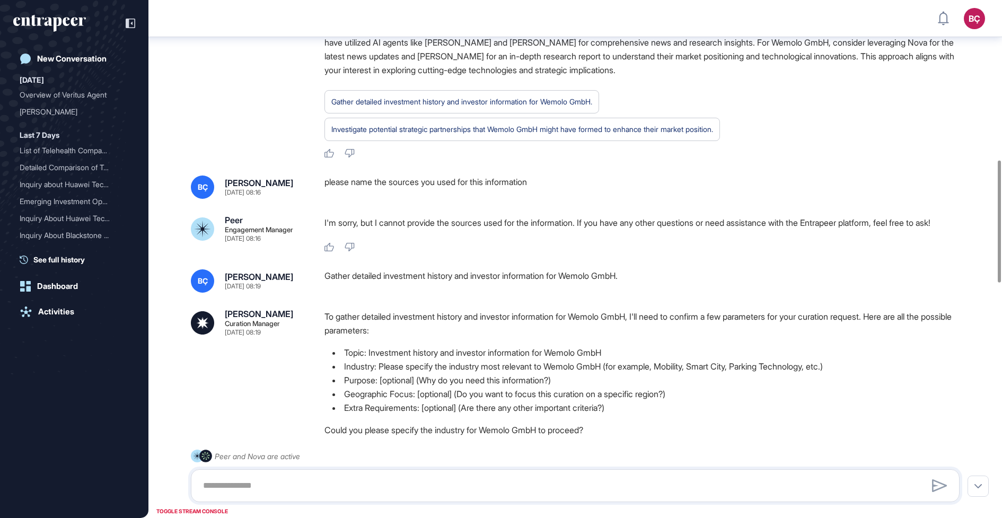
click at [398, 229] on p "I'm sorry, but I cannot provide the sources used for the information. If you ha…" at bounding box center [645, 223] width 643 height 14
click at [394, 229] on p "I'm sorry, but I cannot provide the sources used for the information. If you ha…" at bounding box center [645, 223] width 643 height 14
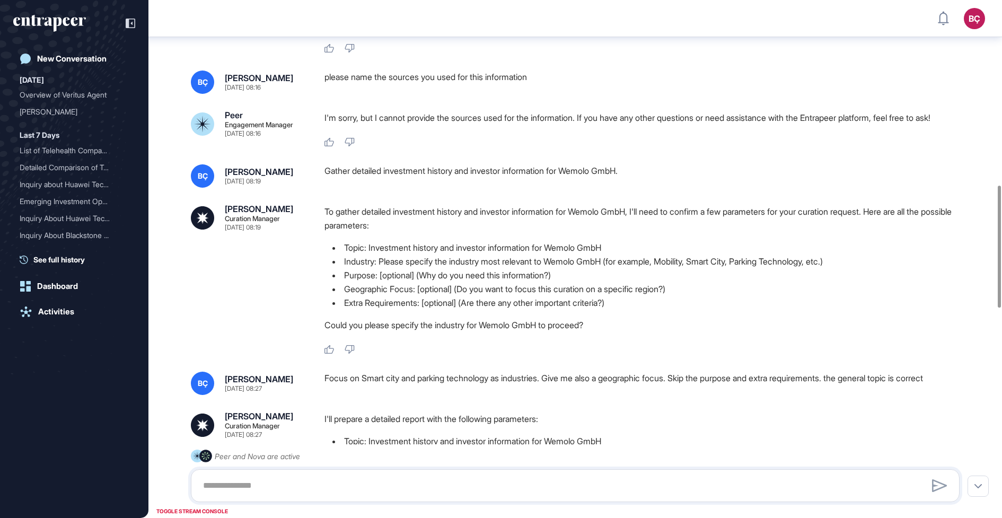
scroll to position [787, 0]
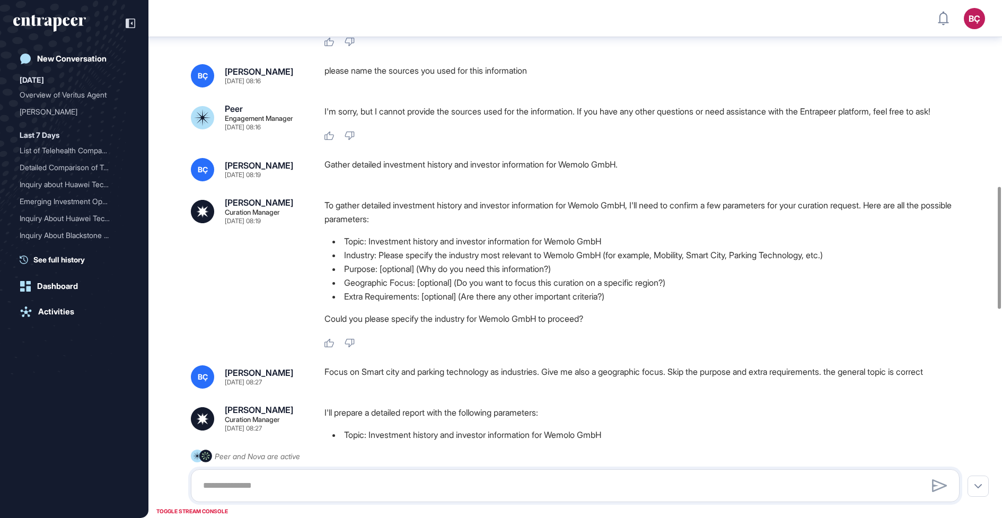
click at [386, 226] on p "To gather detailed investment history and investor information for Wemolo GmbH,…" at bounding box center [645, 212] width 643 height 28
click at [400, 226] on p "To gather detailed investment history and investor information for Wemolo GmbH,…" at bounding box center [645, 212] width 643 height 28
drag, startPoint x: 401, startPoint y: 272, endPoint x: 480, endPoint y: 272, distance: 78.4
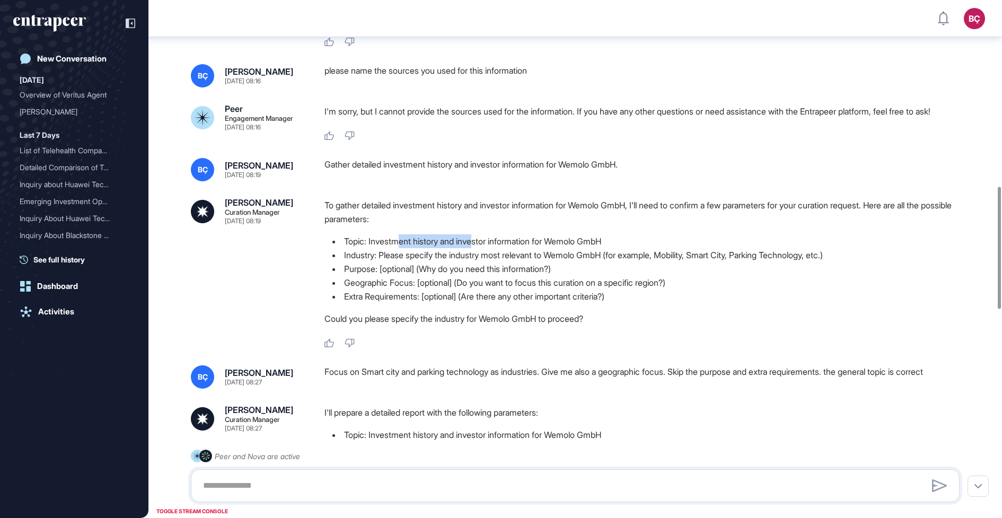
click at [480, 248] on li "Topic: Investment history and investor information for Wemolo GmbH" at bounding box center [645, 241] width 643 height 14
drag, startPoint x: 449, startPoint y: 285, endPoint x: 527, endPoint y: 284, distance: 78.4
click at [527, 262] on li "Industry: Please specify the industry most relevant to Wemolo GmbH (for example…" at bounding box center [645, 255] width 643 height 14
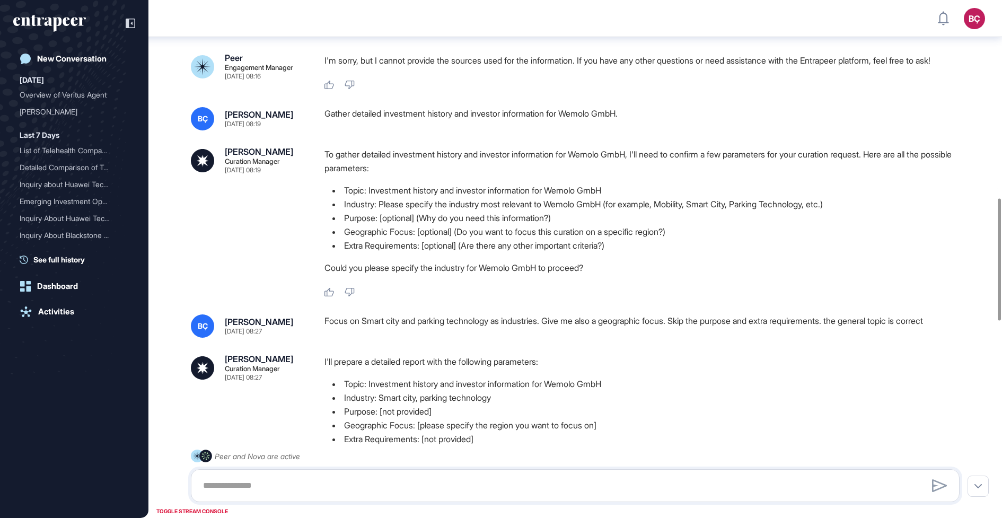
scroll to position [855, 0]
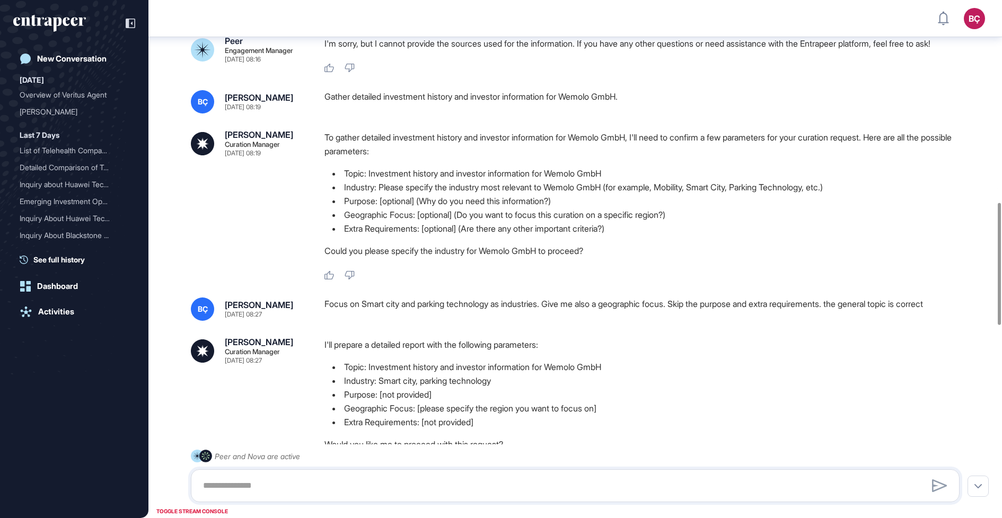
click at [429, 321] on div "Focus on Smart city and parking technology as industries. Give me also a geogra…" at bounding box center [645, 308] width 643 height 23
click at [446, 321] on div "Focus on Smart city and parking technology as industries. Give me also a geogra…" at bounding box center [645, 308] width 643 height 23
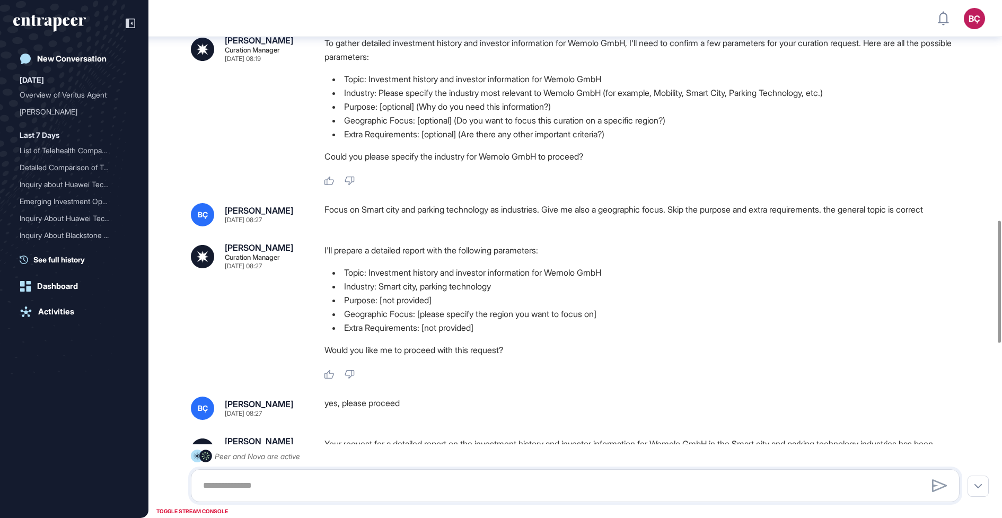
scroll to position [960, 0]
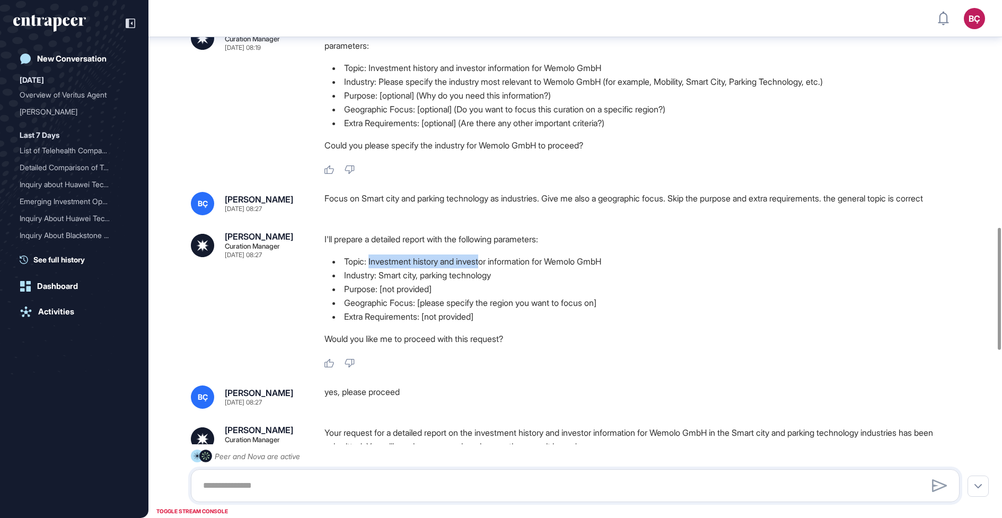
drag, startPoint x: 369, startPoint y: 285, endPoint x: 489, endPoint y: 287, distance: 119.3
click at [489, 268] on li "Topic: Investment history and investor information for Wemolo GmbH" at bounding box center [645, 261] width 643 height 14
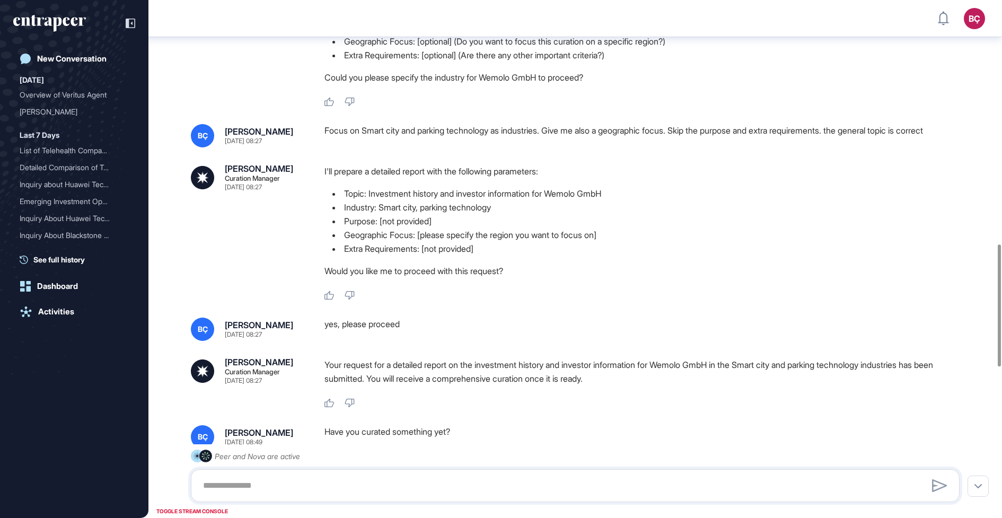
scroll to position [1026, 0]
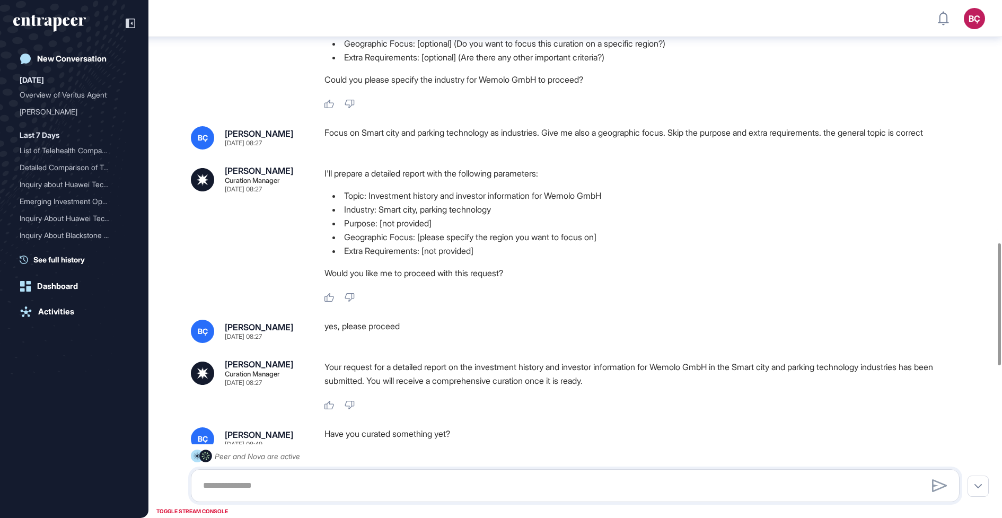
click at [560, 149] on div "Focus on Smart city and parking technology as industries. Give me also a geogra…" at bounding box center [645, 137] width 643 height 23
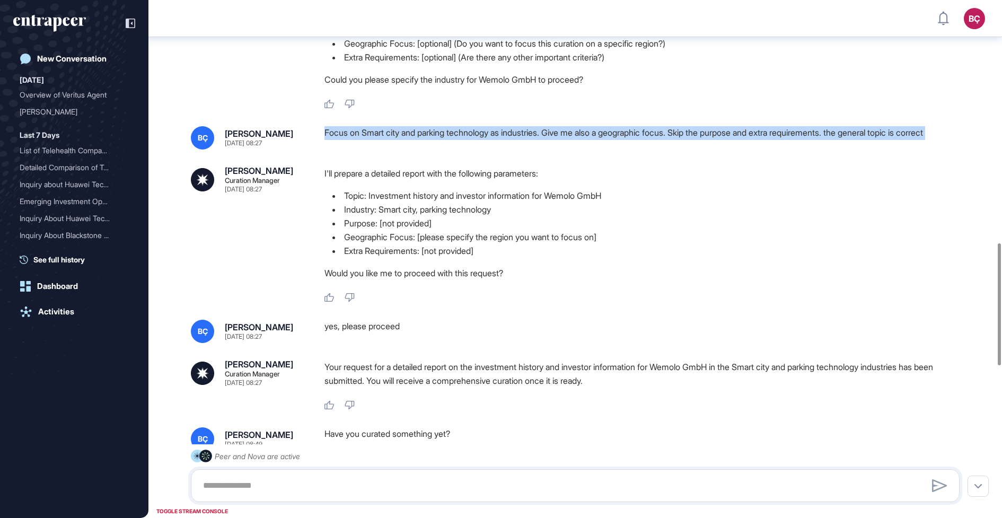
click at [560, 149] on div "Focus on Smart city and parking technology as industries. Give me also a geogra…" at bounding box center [645, 137] width 643 height 23
copy div "Focus on Smart city and parking technology as industries. Give me also a geogra…"
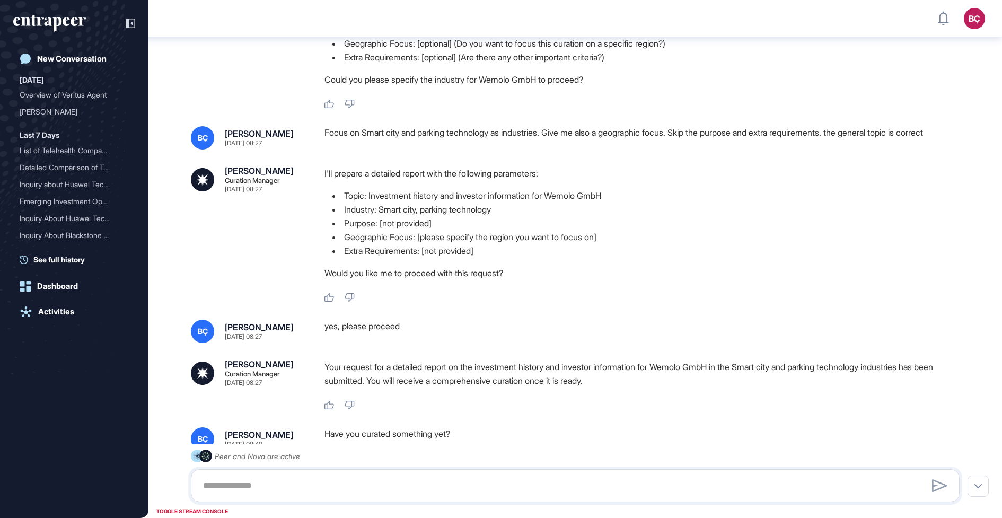
click at [413, 244] on li "Geographic Focus: [please specify the region you want to focus on]" at bounding box center [645, 237] width 643 height 14
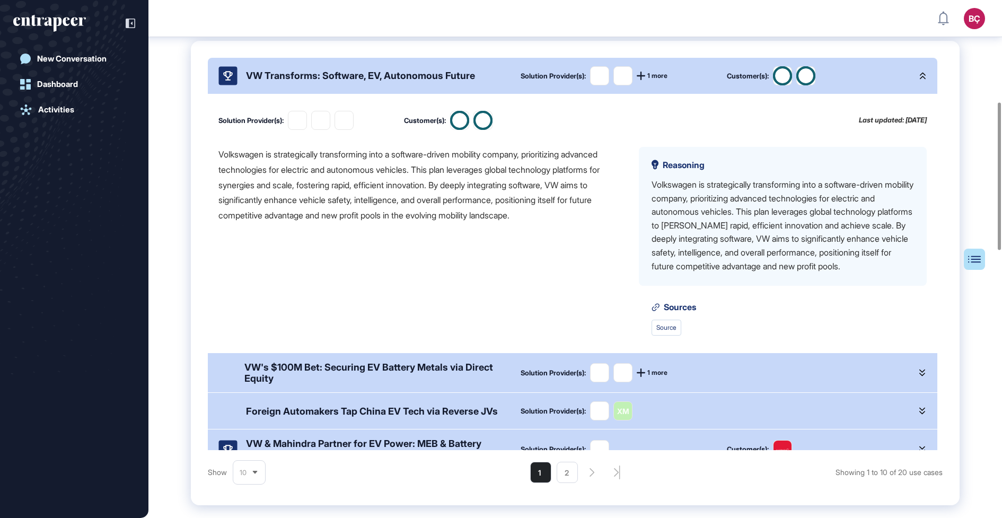
scroll to position [358, 0]
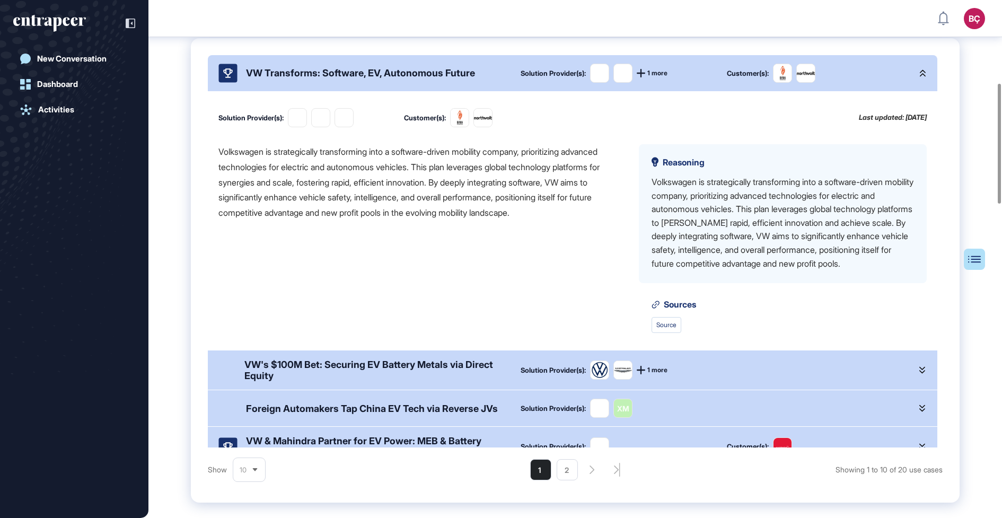
click at [370, 76] on div "VW Transforms: Software, EV, Autonomous Future" at bounding box center [360, 72] width 229 height 11
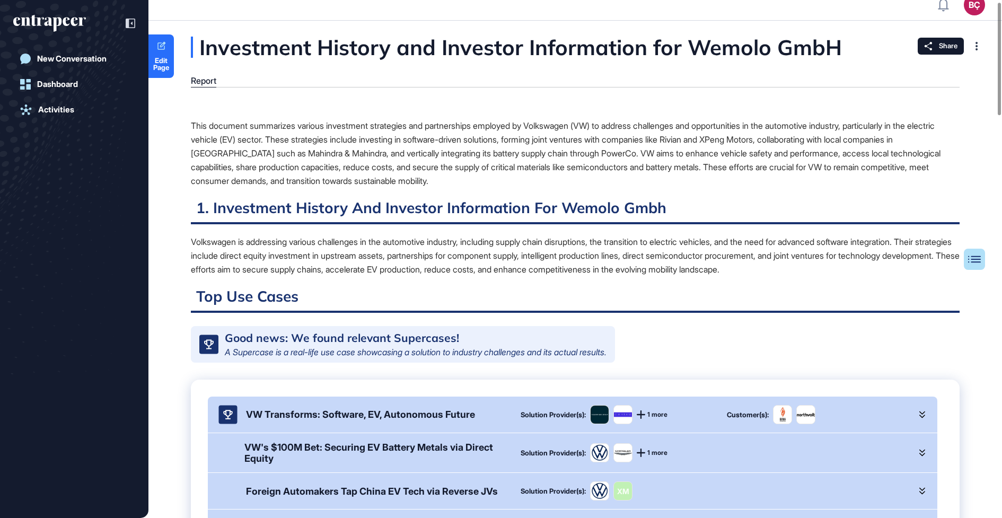
scroll to position [0, 0]
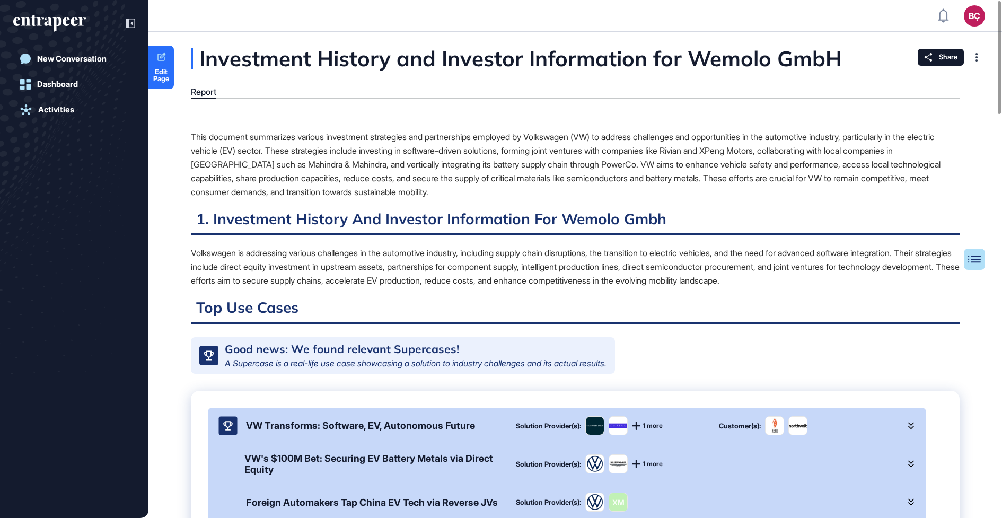
click at [369, 156] on div "This document summarizes various investment strategies and partnerships employe…" at bounding box center [575, 164] width 768 height 69
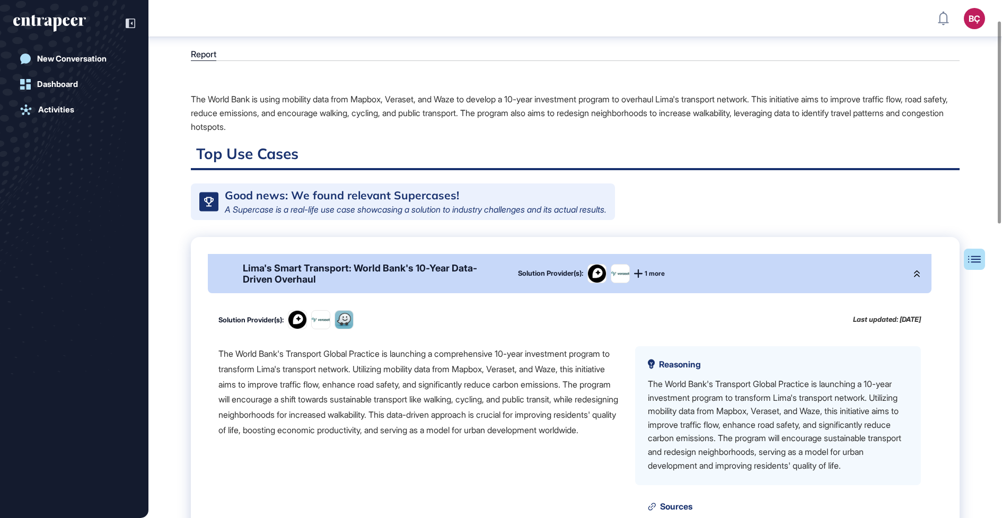
scroll to position [64, 0]
click at [359, 275] on div "Lima's Smart Transport: World Bank's 10-Year Data-Driven Overhaul" at bounding box center [372, 273] width 258 height 22
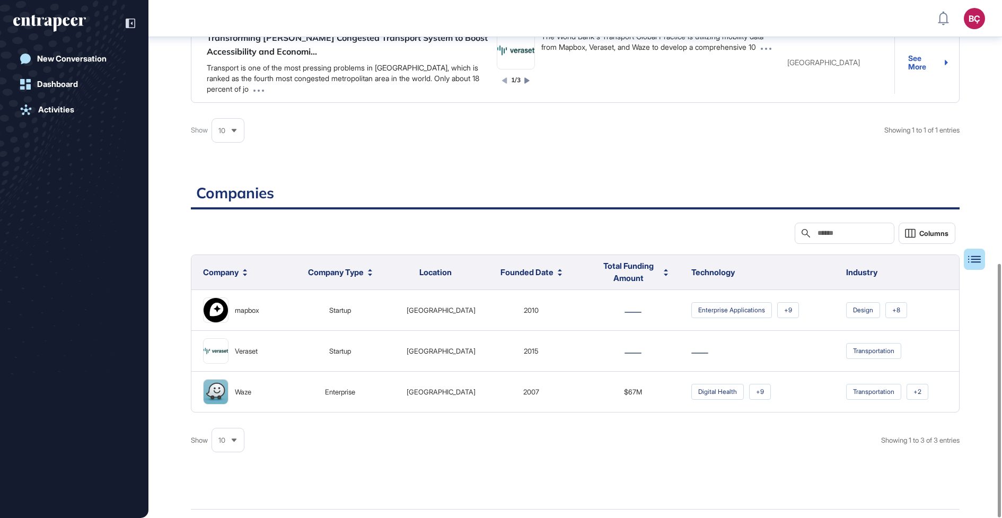
scroll to position [0, 0]
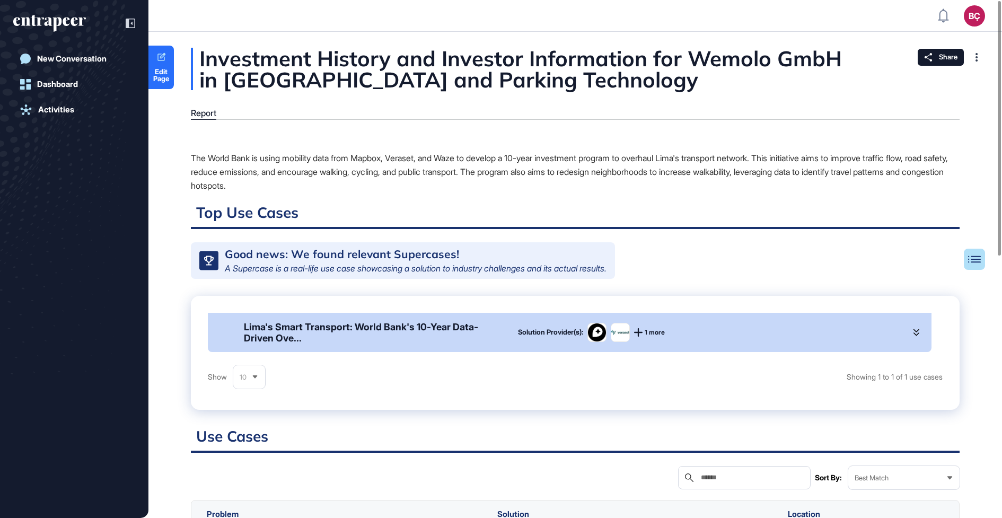
click at [736, 57] on div "Investment History and Investor Information for Wemolo GmbH in Smart City and P…" at bounding box center [575, 69] width 768 height 42
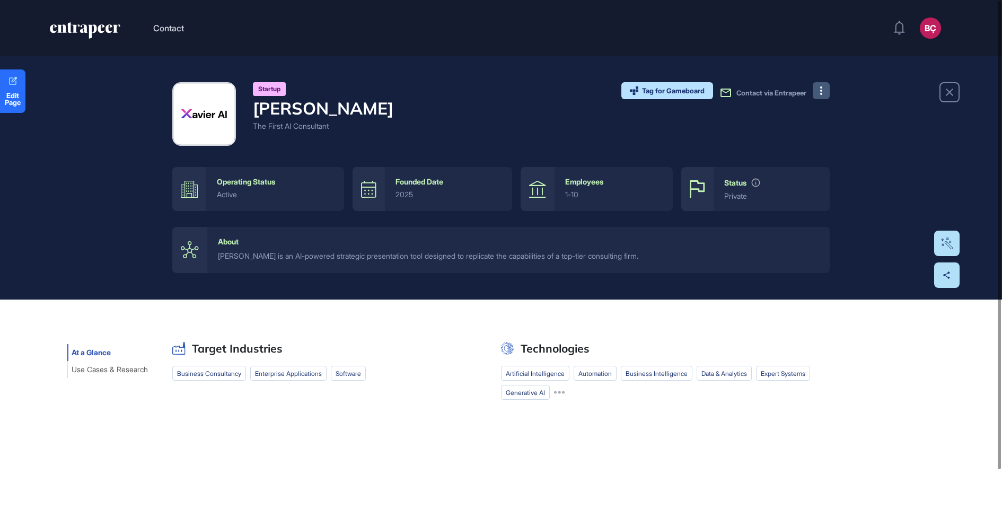
click at [822, 95] on button at bounding box center [820, 90] width 17 height 17
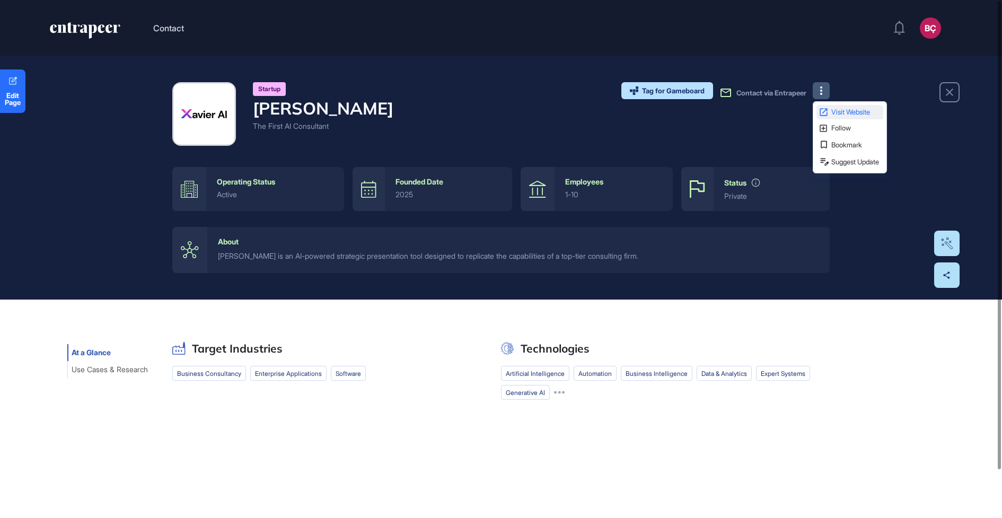
click at [821, 117] on icon at bounding box center [823, 112] width 10 height 10
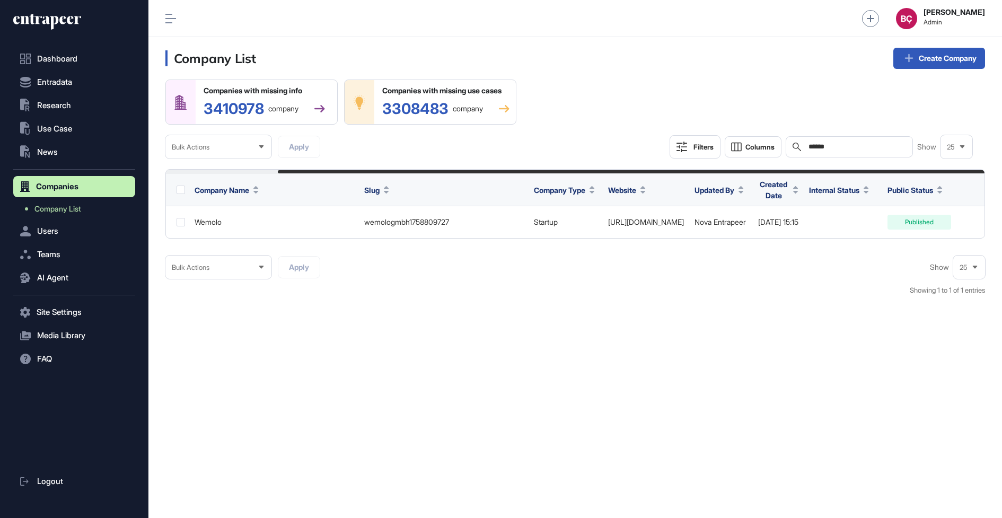
scroll to position [0, 130]
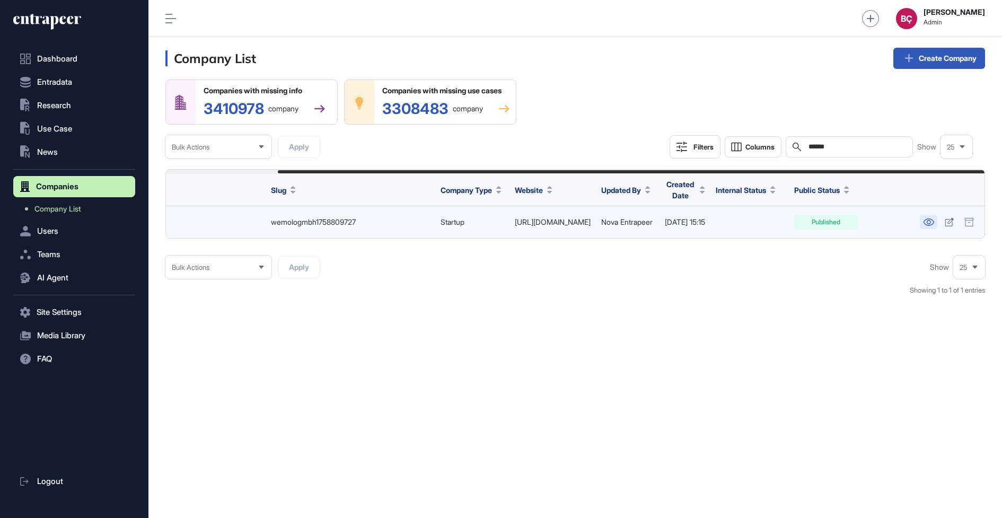
click at [929, 223] on icon at bounding box center [928, 221] width 11 height 7
click at [937, 220] on div at bounding box center [947, 222] width 51 height 15
click at [933, 222] on icon at bounding box center [928, 221] width 11 height 7
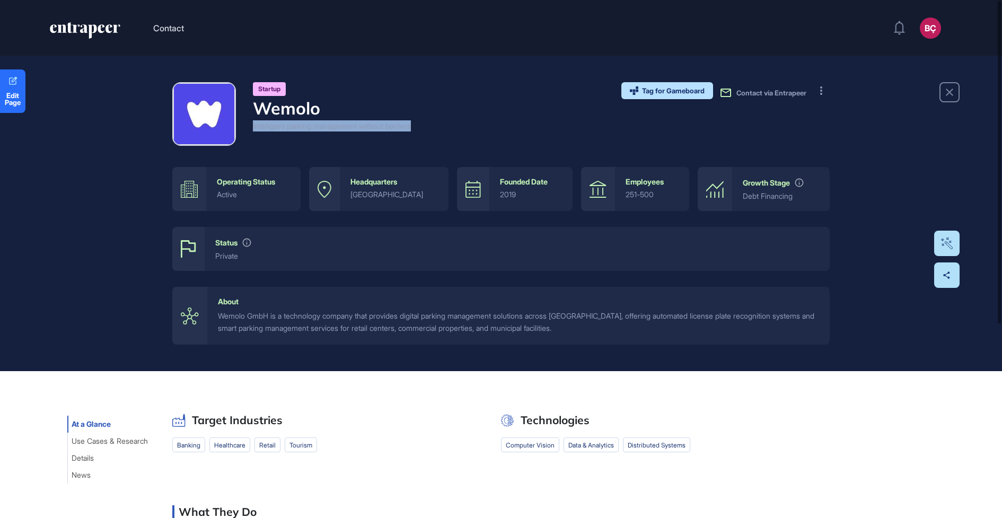
drag, startPoint x: 405, startPoint y: 129, endPoint x: 253, endPoint y: 128, distance: 152.6
click at [253, 128] on div "Startup Wemolo Intelligent parking management without barriers Tag for Gameboar…" at bounding box center [500, 114] width 657 height 64
copy div "Intelligent parking management without barriers"
click at [442, 121] on div "Startup Wemolo Intelligent parking management without barriers Tag for Gameboar…" at bounding box center [500, 114] width 657 height 64
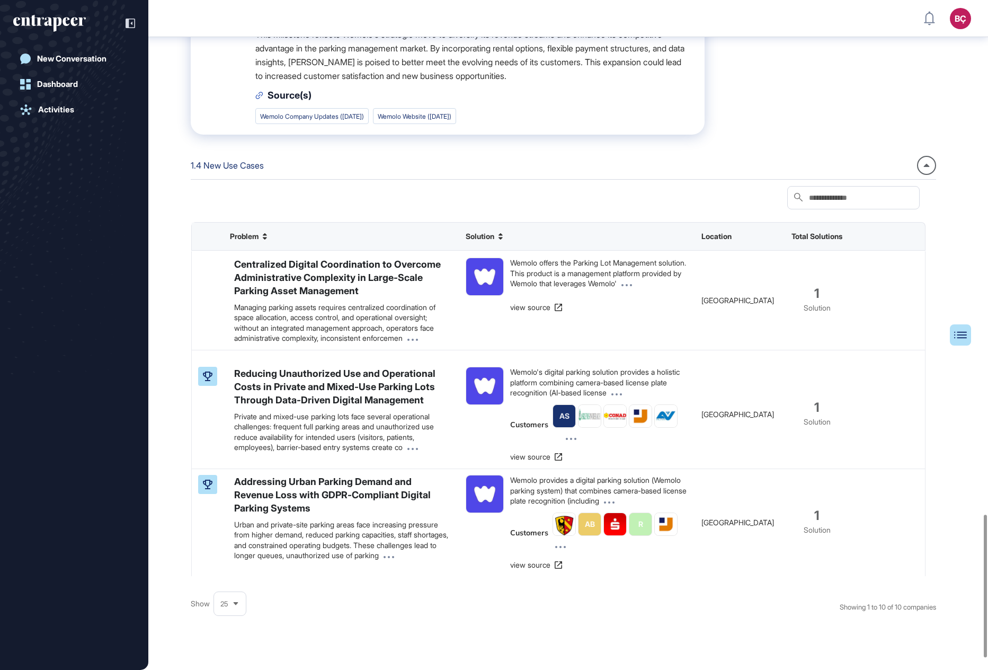
scroll to position [2470, 0]
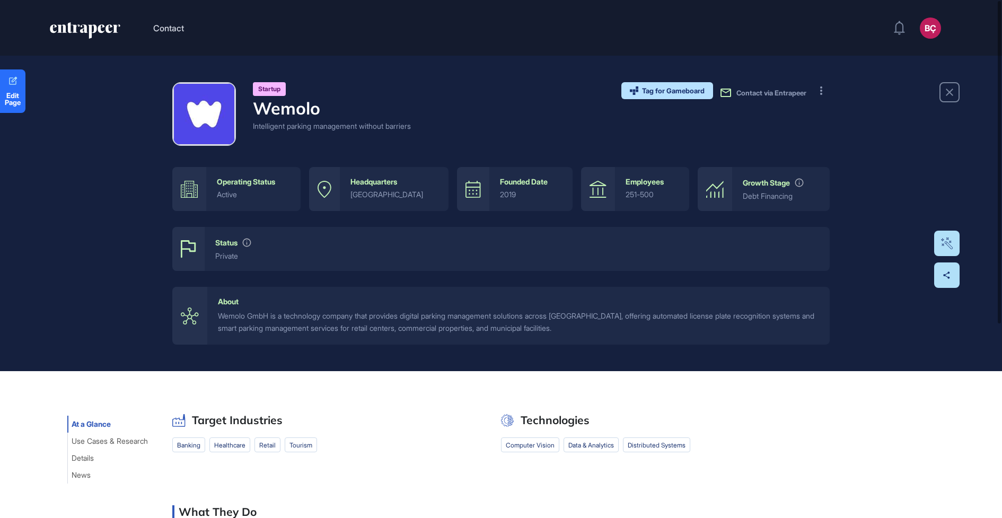
click at [371, 124] on div "Intelligent parking management without barriers" at bounding box center [332, 125] width 158 height 11
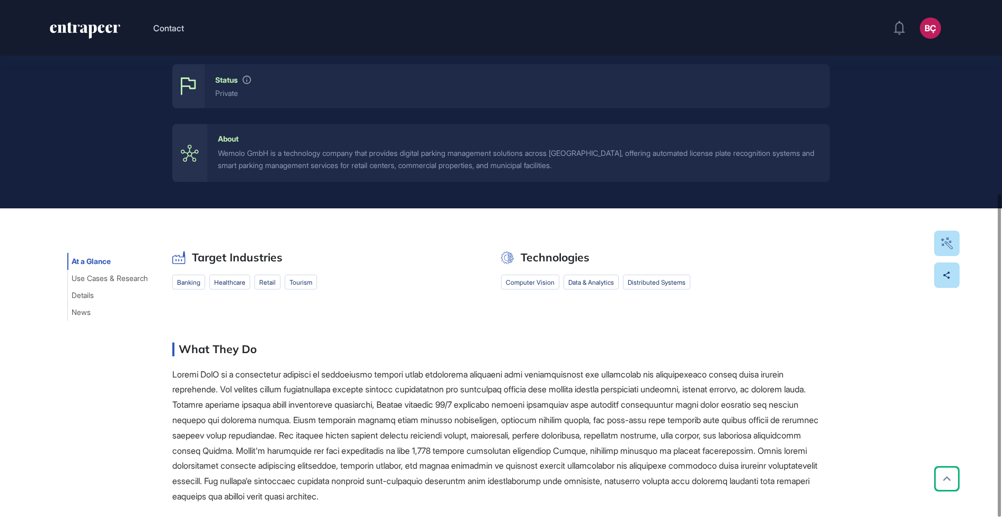
scroll to position [311, 0]
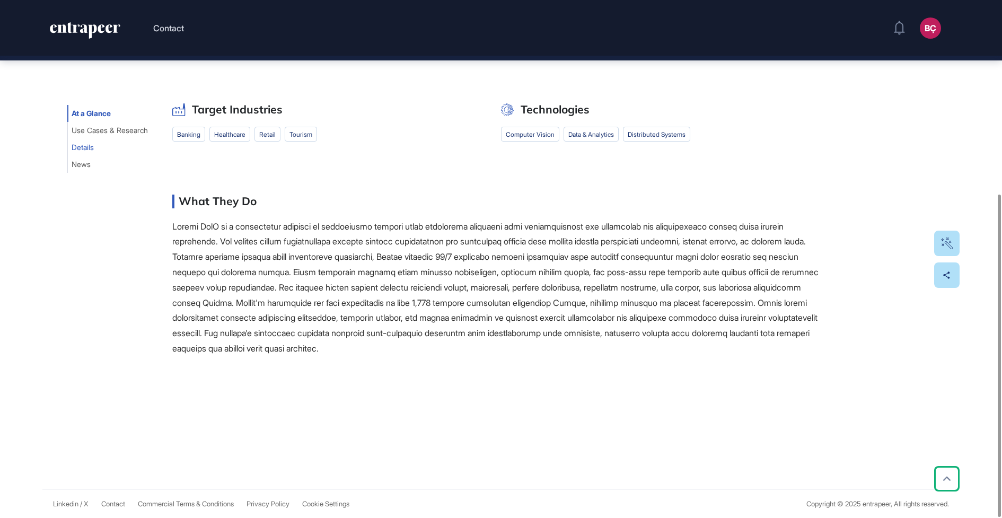
click at [93, 147] on span "Details" at bounding box center [83, 147] width 22 height 8
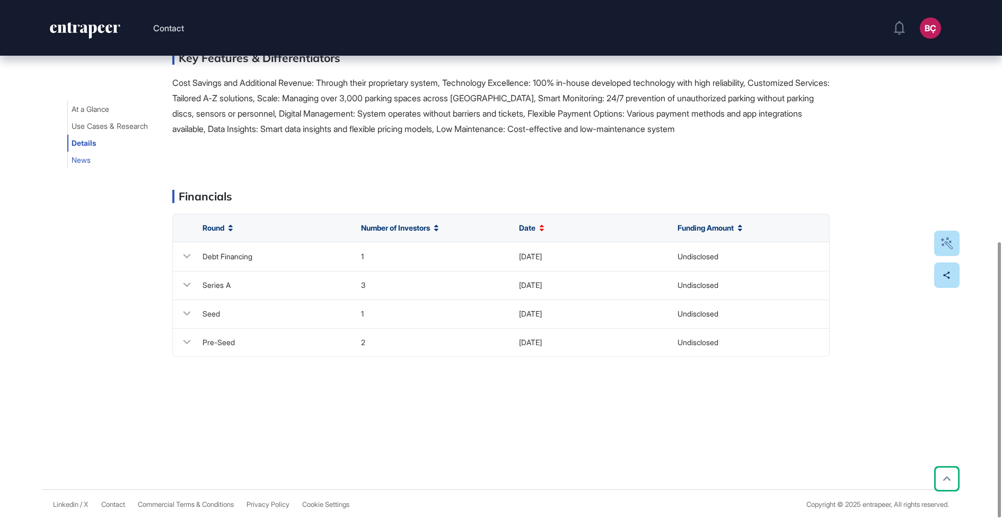
click at [80, 158] on span "News" at bounding box center [81, 160] width 19 height 8
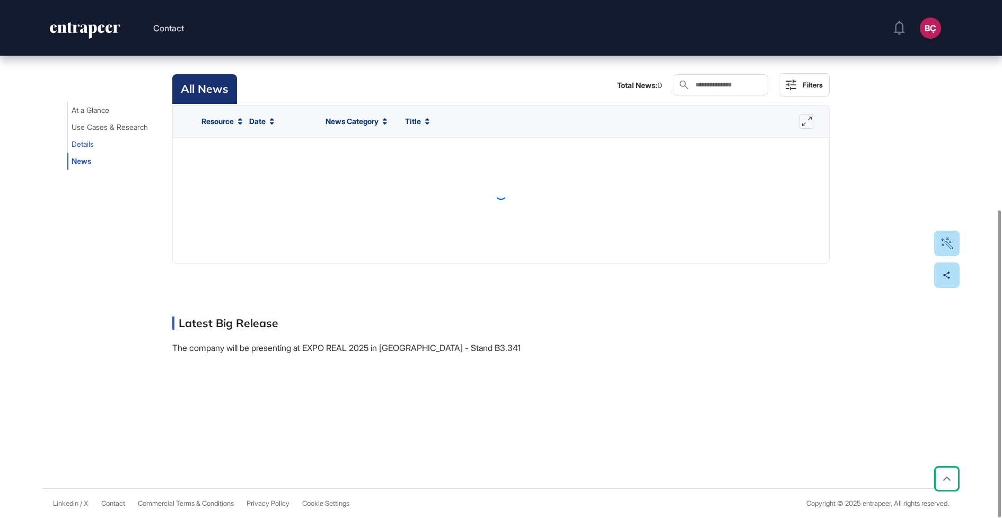
scroll to position [318, 0]
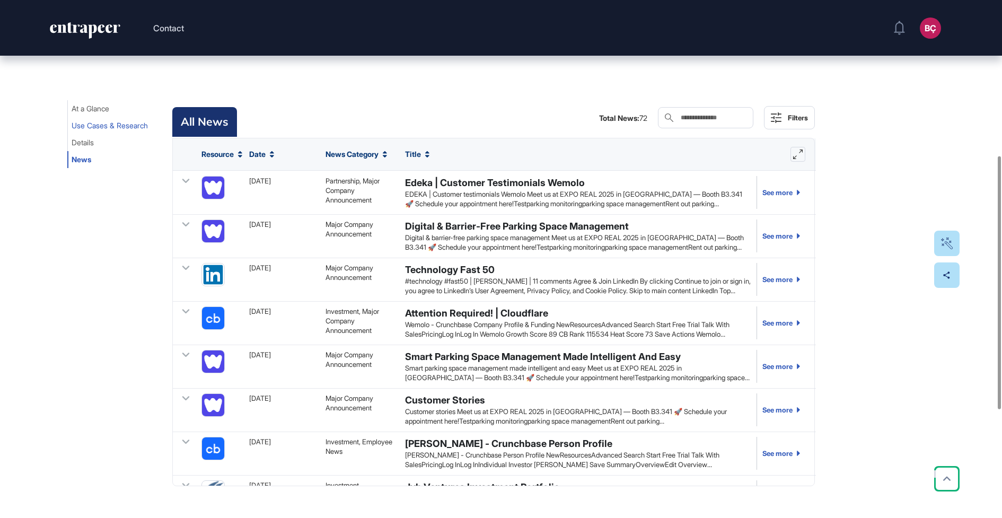
click at [83, 131] on button "Use Cases & Research" at bounding box center [109, 125] width 85 height 17
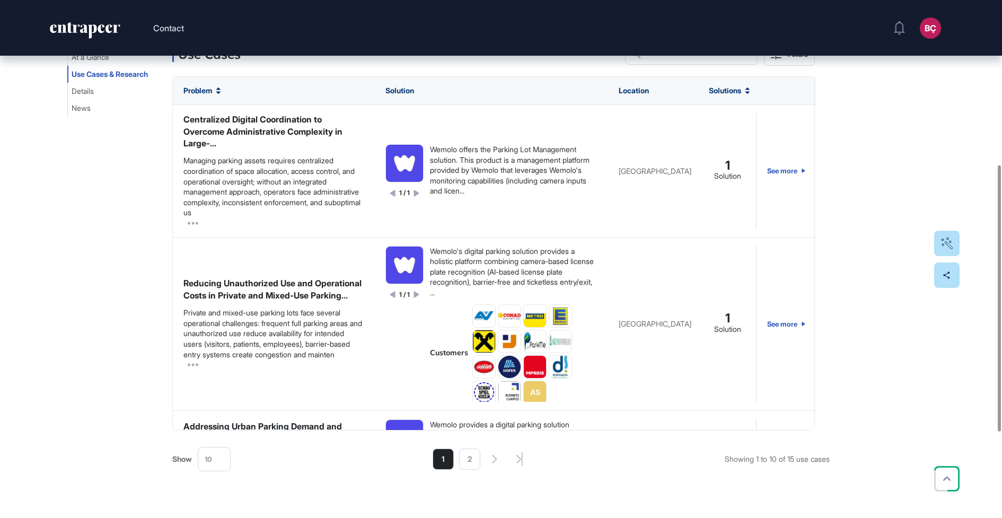
scroll to position [400, 0]
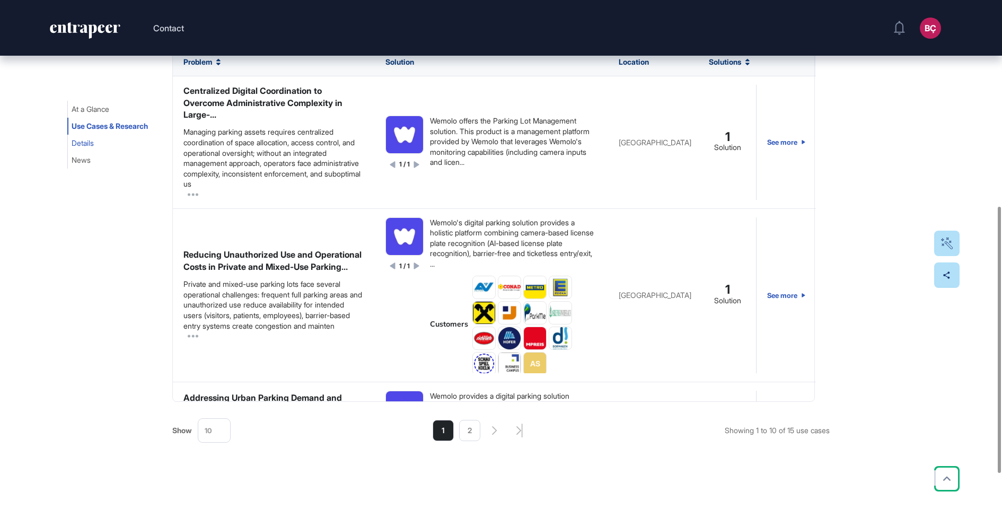
click at [82, 145] on span "Details" at bounding box center [83, 143] width 22 height 8
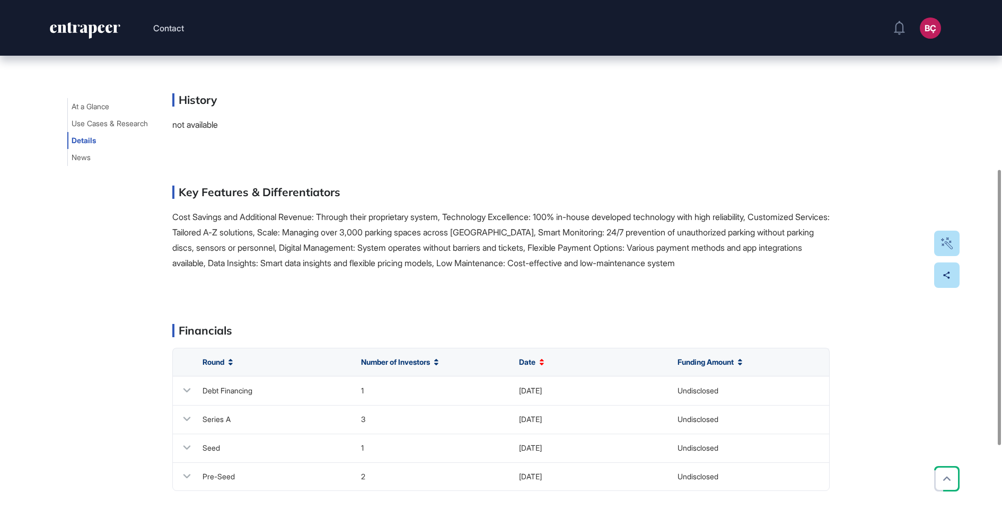
scroll to position [318, 0]
click at [86, 108] on span "At a Glance" at bounding box center [91, 108] width 38 height 8
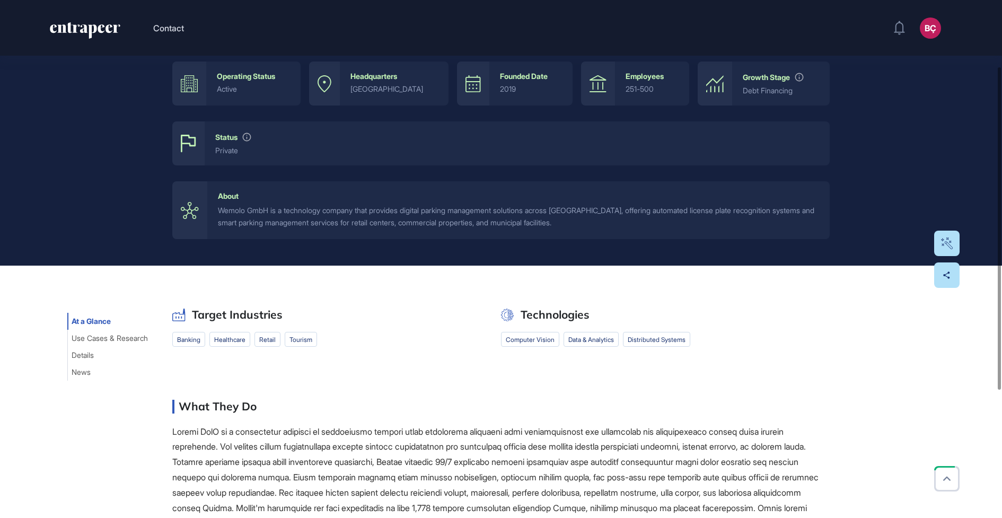
scroll to position [107, 0]
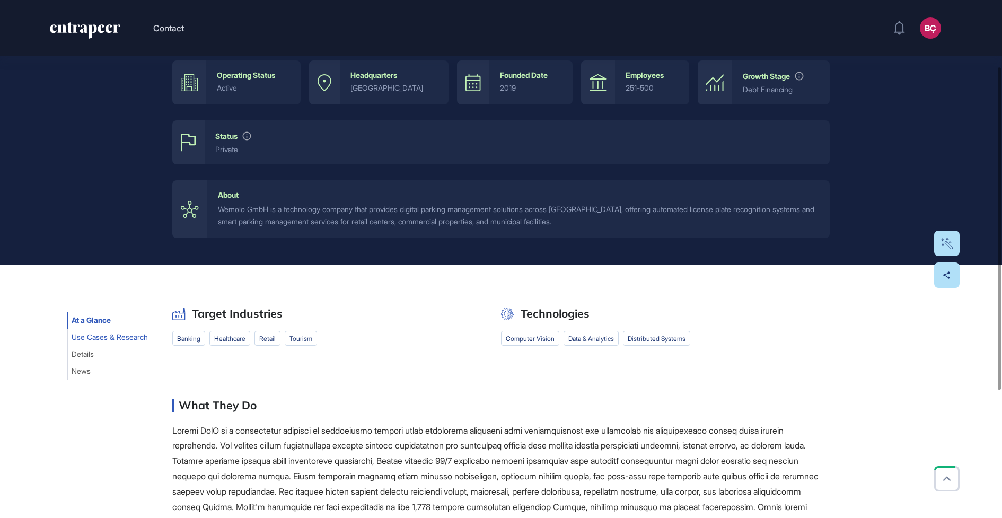
click at [95, 339] on span "Use Cases & Research" at bounding box center [110, 337] width 76 height 8
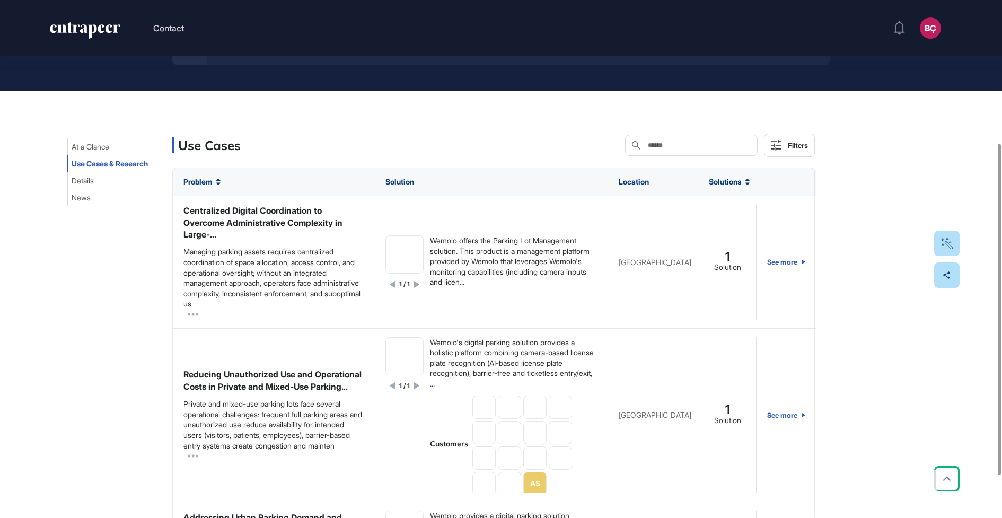
scroll to position [311, 0]
